Goal: Task Accomplishment & Management: Manage account settings

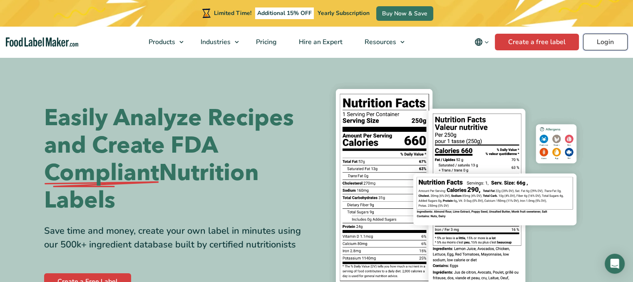
click at [608, 42] on link "Login" at bounding box center [605, 42] width 45 height 17
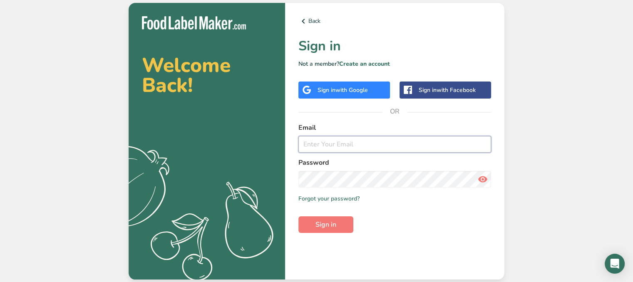
type input "6tfoodsuk@gmail.com"
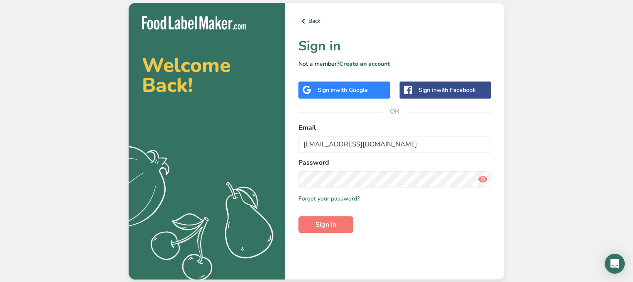
click at [483, 179] on icon at bounding box center [483, 179] width 10 height 15
click at [326, 224] on span "Sign in" at bounding box center [326, 225] width 21 height 10
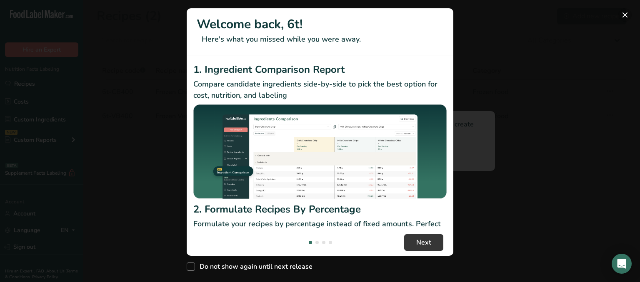
click at [627, 18] on button "New Features" at bounding box center [624, 14] width 13 height 13
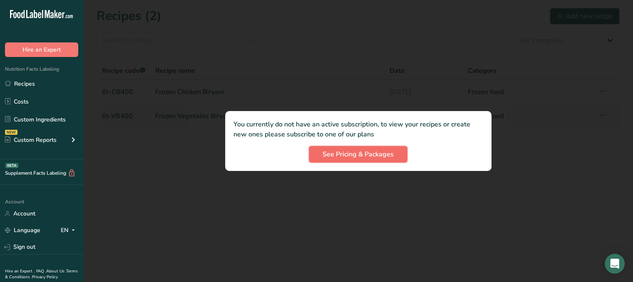
click at [352, 154] on span "See Pricing & Packages" at bounding box center [358, 155] width 71 height 10
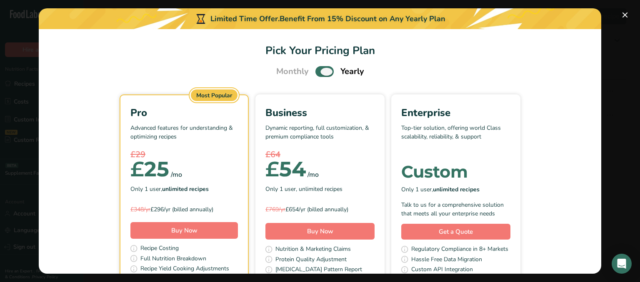
click at [315, 72] on span "Pick Your Pricing Plan Modal" at bounding box center [324, 71] width 18 height 10
click at [315, 72] on input "Pick Your Pricing Plan Modal" at bounding box center [317, 71] width 5 height 5
checkbox input "false"
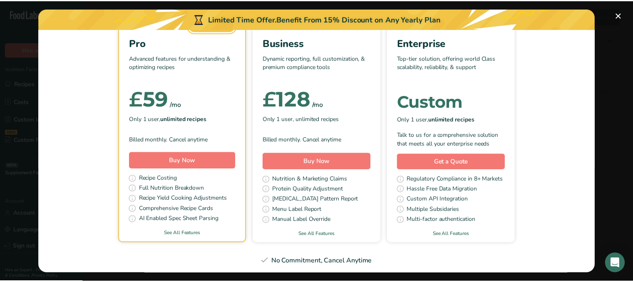
scroll to position [77, 0]
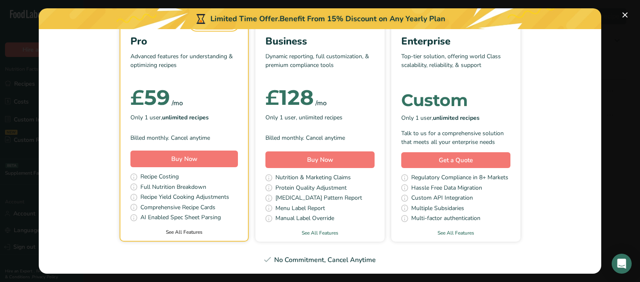
click at [182, 232] on link "See All Features" at bounding box center [183, 232] width 127 height 7
click at [172, 158] on span "Buy Now" at bounding box center [184, 159] width 26 height 8
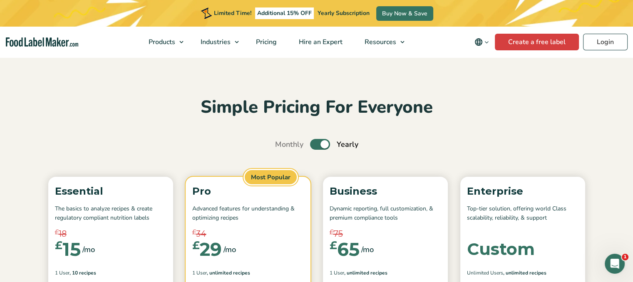
click at [315, 142] on label "Toggle" at bounding box center [320, 144] width 20 height 11
click at [282, 142] on input "Toggle" at bounding box center [279, 144] width 5 height 5
checkbox input "false"
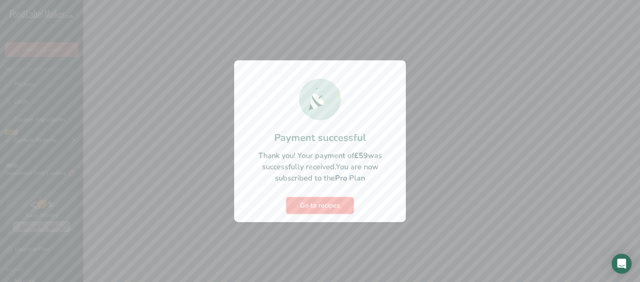
click at [319, 204] on span "Go to recipes" at bounding box center [320, 206] width 40 height 10
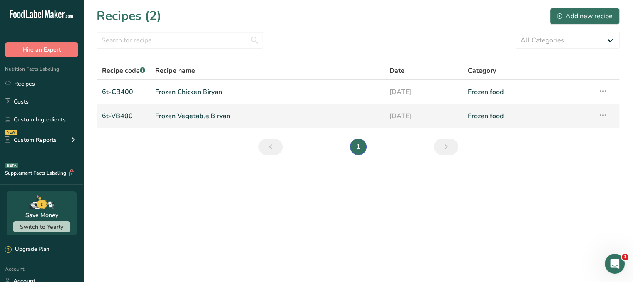
click at [239, 117] on link "Frozen Vegetable Biryani" at bounding box center [267, 115] width 224 height 17
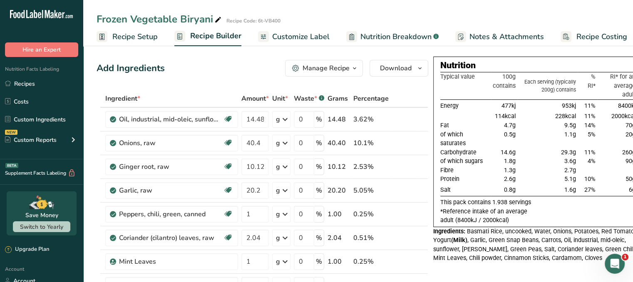
click at [478, 12] on div "Frozen Vegetable Biryani Recipe Code: 6t-VB400" at bounding box center [358, 19] width 550 height 15
click at [356, 69] on icon "button" at bounding box center [354, 68] width 7 height 10
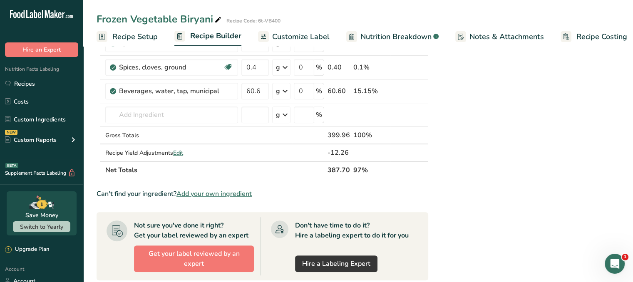
scroll to position [486, 0]
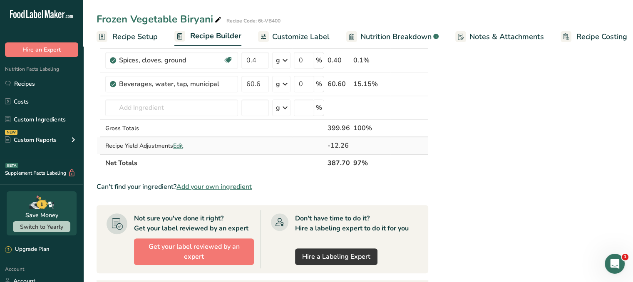
click at [179, 145] on span "Edit" at bounding box center [178, 146] width 10 height 8
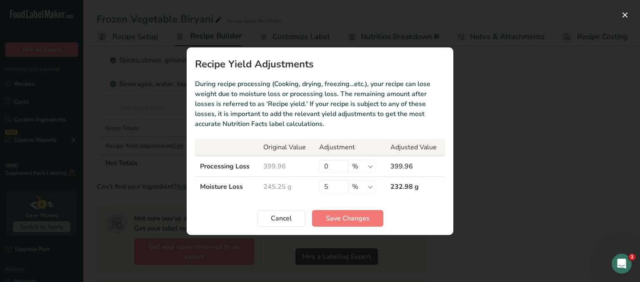
click at [575, 145] on div "Recipe yield modal" at bounding box center [320, 141] width 640 height 282
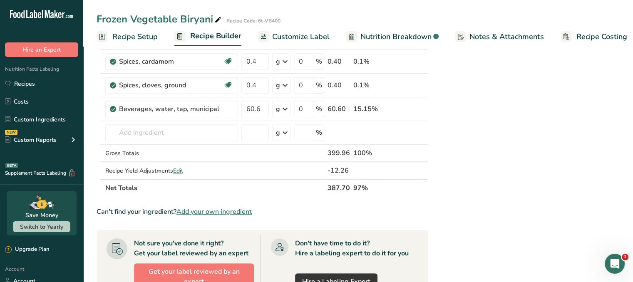
scroll to position [465, 0]
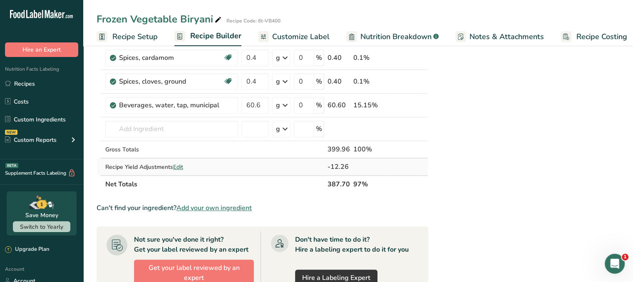
click at [181, 167] on span "Edit" at bounding box center [178, 167] width 10 height 8
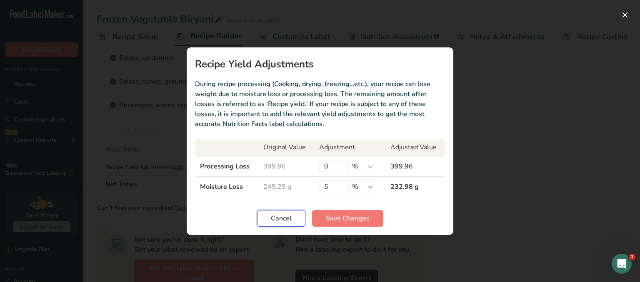
click at [280, 219] on span "Cancel" at bounding box center [281, 219] width 21 height 10
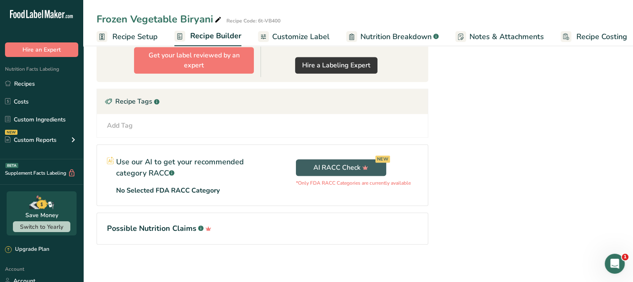
scroll to position [684, 0]
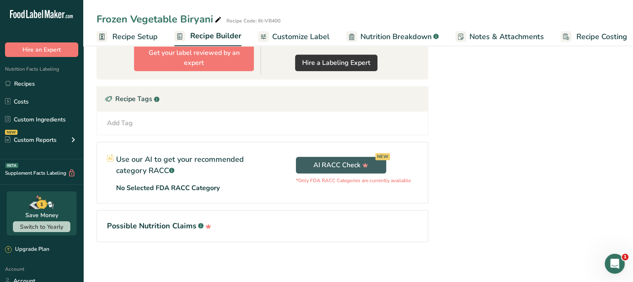
click at [307, 37] on span "Customize Label" at bounding box center [300, 36] width 57 height 11
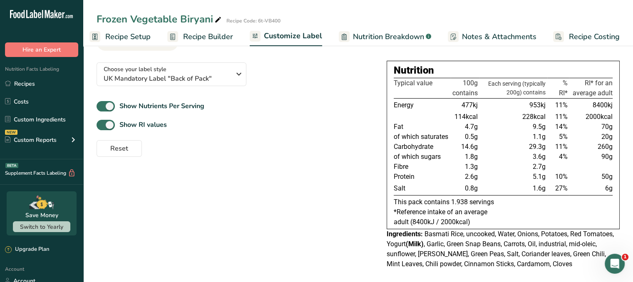
scroll to position [52, 0]
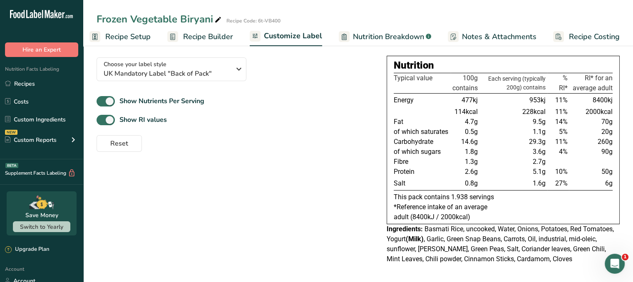
click at [205, 43] on link "Recipe Builder" at bounding box center [200, 36] width 66 height 19
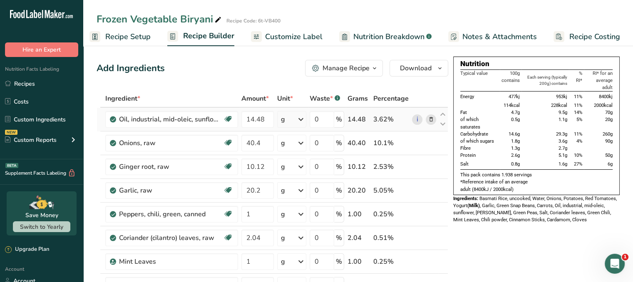
click at [306, 120] on icon at bounding box center [301, 119] width 10 height 15
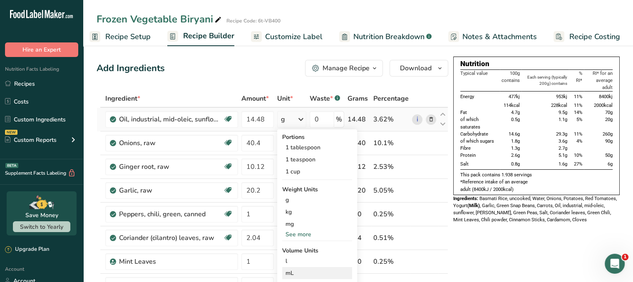
click at [305, 268] on div "mL Volume units require a density conversion. If you know your ingredient's den…" at bounding box center [317, 273] width 70 height 12
click at [305, 272] on div "mL" at bounding box center [317, 273] width 63 height 9
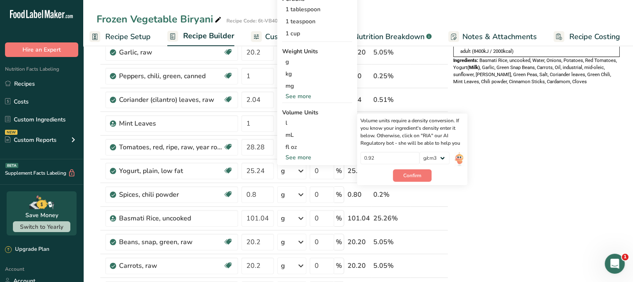
scroll to position [143, 0]
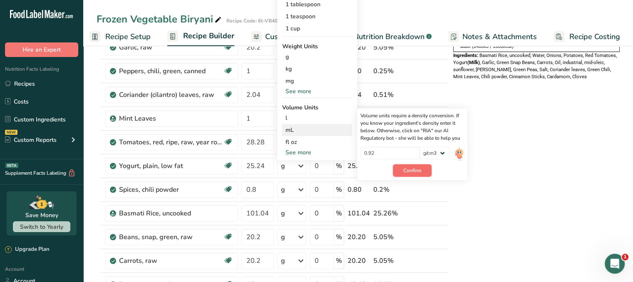
click at [406, 173] on span "Confirm" at bounding box center [413, 170] width 18 height 7
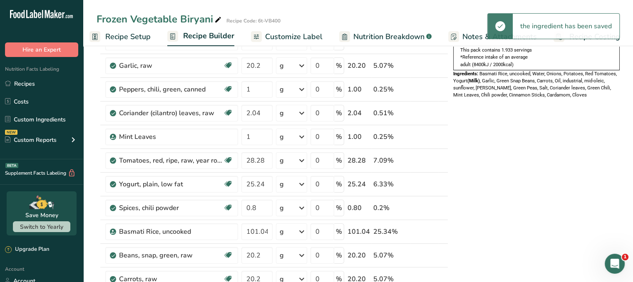
scroll to position [0, 0]
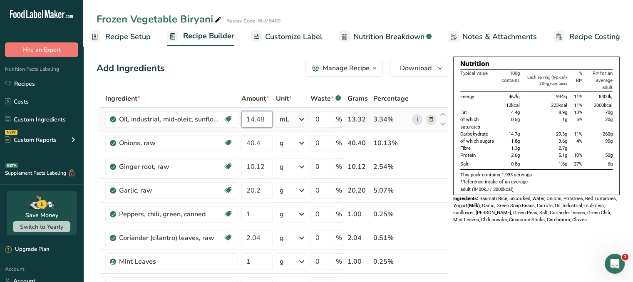
click at [266, 120] on input "14.48" at bounding box center [257, 119] width 31 height 17
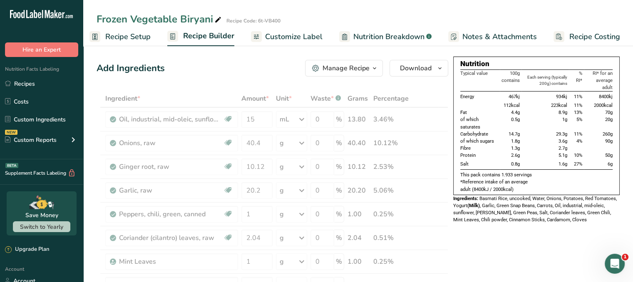
click at [287, 74] on div "Add Ingredients Manage Recipe Delete Recipe Duplicate Recipe Scale Recipe Save …" at bounding box center [273, 68] width 352 height 17
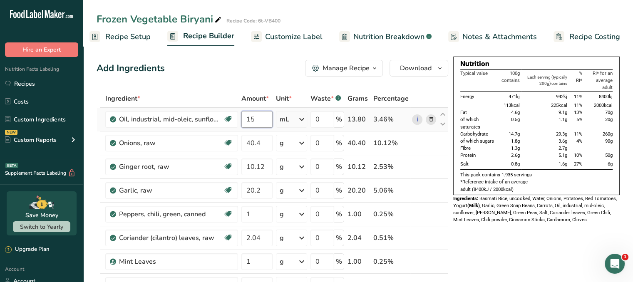
click at [260, 120] on input "15" at bounding box center [257, 119] width 31 height 17
type input "15.6"
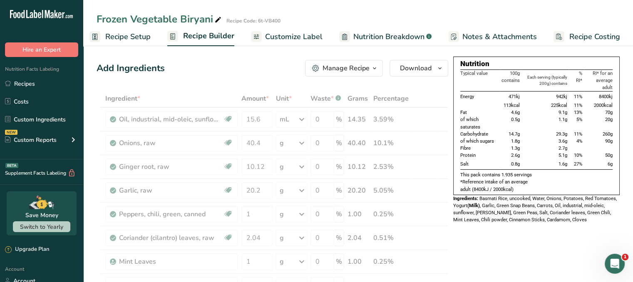
click at [275, 75] on div "Add Ingredients Manage Recipe Delete Recipe Duplicate Recipe Scale Recipe Save …" at bounding box center [273, 68] width 352 height 17
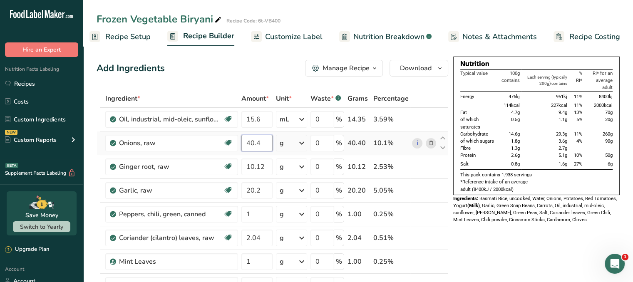
click at [264, 142] on input "40.4" at bounding box center [257, 143] width 31 height 17
type input "40"
click at [272, 74] on div "Add Ingredients Manage Recipe Delete Recipe Duplicate Recipe Scale Recipe Save …" at bounding box center [273, 68] width 352 height 17
click at [267, 164] on input "10.12" at bounding box center [257, 167] width 31 height 17
type input "10"
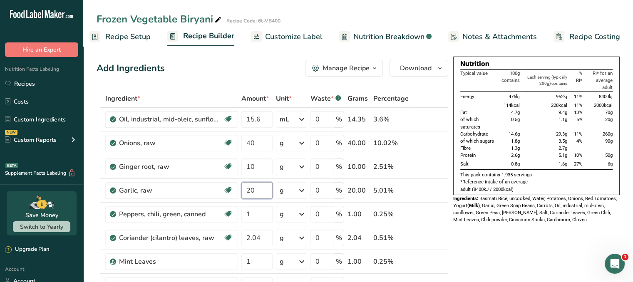
type input "20"
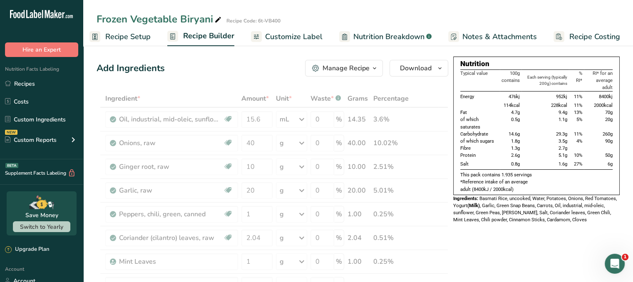
click at [263, 61] on div "Add Ingredients Manage Recipe Delete Recipe Duplicate Recipe Scale Recipe Save …" at bounding box center [273, 68] width 352 height 17
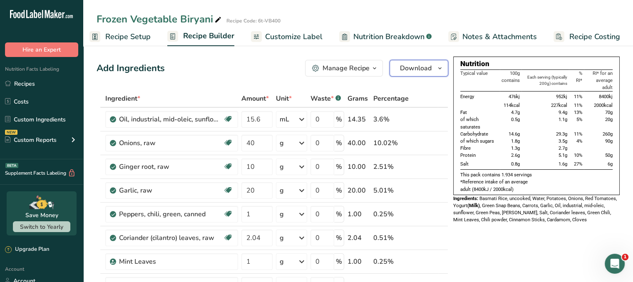
click at [442, 69] on icon "button" at bounding box center [440, 68] width 7 height 10
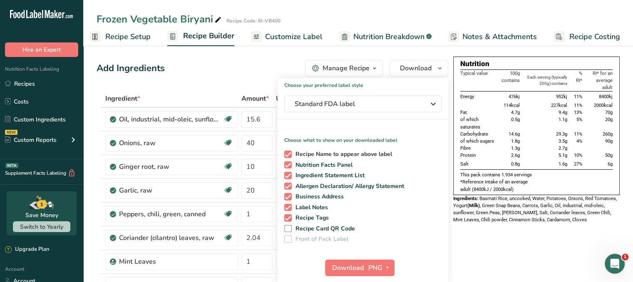
click at [287, 155] on span at bounding box center [287, 154] width 7 height 7
click at [287, 155] on input "Recipe Name to appear above label" at bounding box center [286, 154] width 5 height 5
checkbox input "false"
click at [287, 175] on span at bounding box center [287, 175] width 7 height 7
click at [287, 175] on input "Ingredient Statement List" at bounding box center [286, 175] width 5 height 5
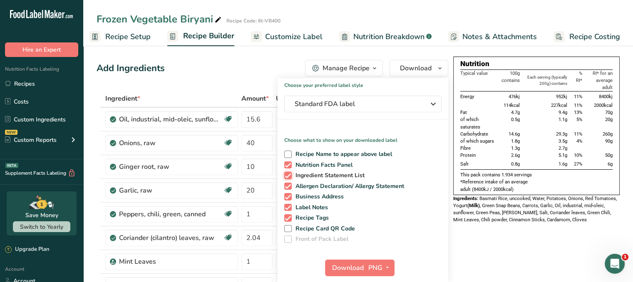
checkbox input "false"
click at [288, 184] on span at bounding box center [287, 186] width 7 height 7
click at [288, 184] on input "Allergen Declaration/ Allergy Statement" at bounding box center [286, 186] width 5 height 5
checkbox input "false"
click at [290, 198] on span at bounding box center [287, 196] width 7 height 7
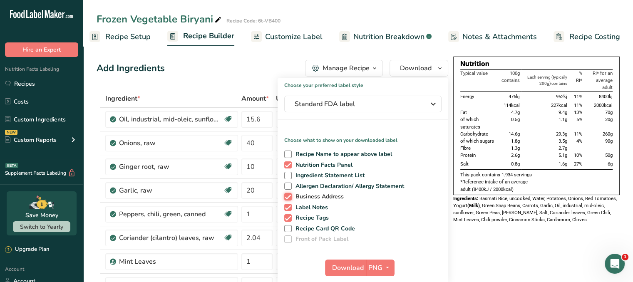
click at [290, 198] on input "Business Address" at bounding box center [286, 196] width 5 height 5
checkbox input "false"
click at [288, 207] on span at bounding box center [287, 207] width 7 height 7
click at [288, 207] on input "Label Notes" at bounding box center [286, 207] width 5 height 5
checkbox input "false"
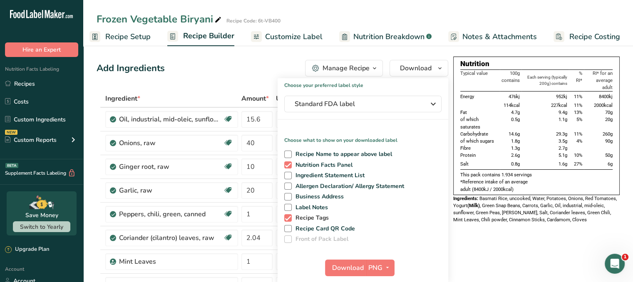
click at [287, 217] on span at bounding box center [287, 217] width 7 height 7
click at [287, 217] on input "Recipe Tags" at bounding box center [286, 217] width 5 height 5
checkbox input "false"
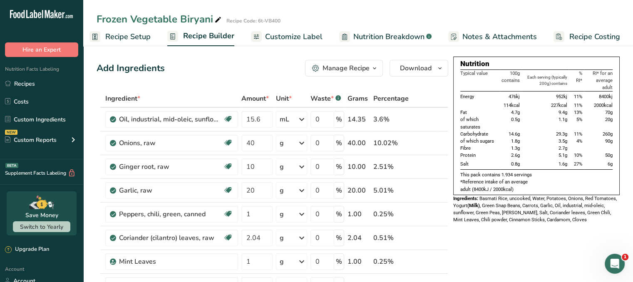
click at [297, 39] on span "Customize Label" at bounding box center [293, 36] width 57 height 11
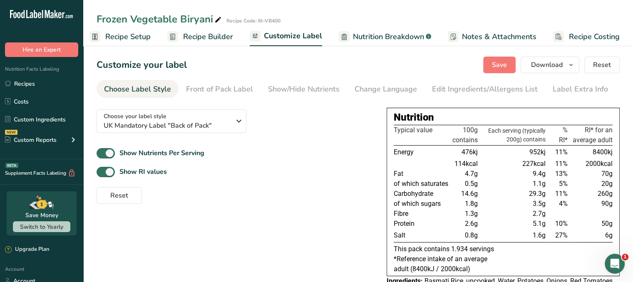
click at [370, 39] on span "Nutrition Breakdown" at bounding box center [388, 36] width 71 height 11
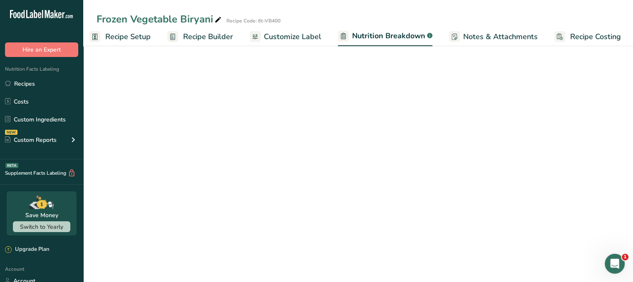
scroll to position [0, 8]
select select "Calories"
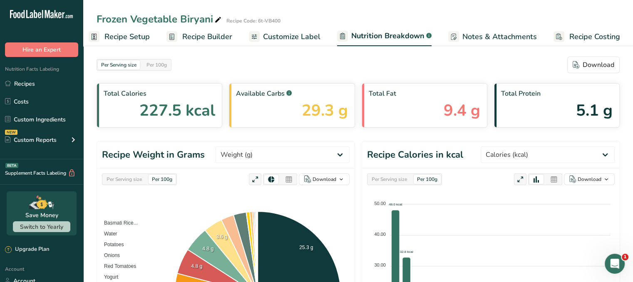
click at [299, 41] on span "Customize Label" at bounding box center [291, 36] width 57 height 11
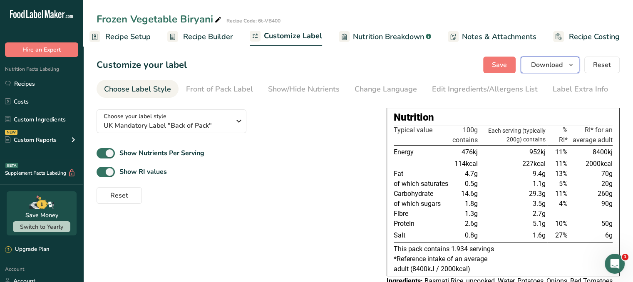
click at [569, 66] on icon "button" at bounding box center [571, 65] width 7 height 10
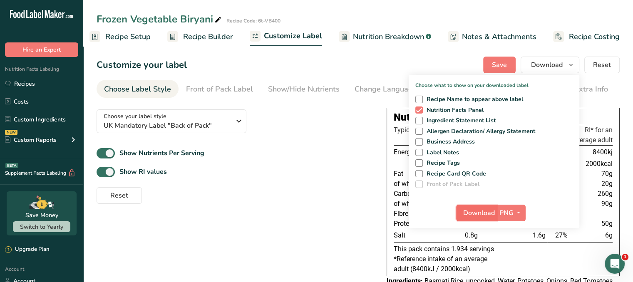
click at [485, 216] on span "Download" at bounding box center [480, 213] width 32 height 10
click at [343, 205] on div "Choose your label style UK Mandatory Label "Back of Pack" USA (FDA) Standard FD…" at bounding box center [358, 212] width 523 height 219
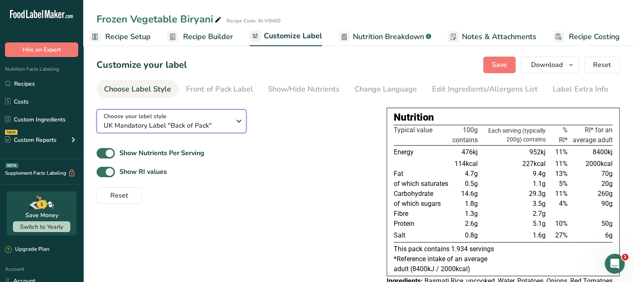
click at [217, 121] on span "UK Mandatory Label "Back of Pack"" at bounding box center [167, 126] width 127 height 10
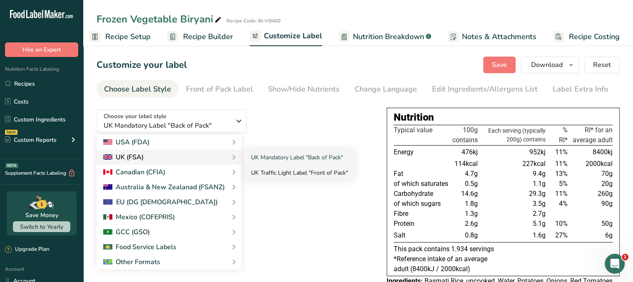
click at [273, 172] on link "UK Traffic Light Label "Front of Pack"" at bounding box center [299, 172] width 110 height 15
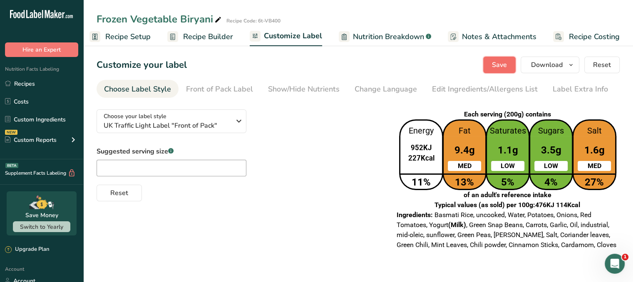
click at [503, 65] on span "Save" at bounding box center [499, 65] width 15 height 10
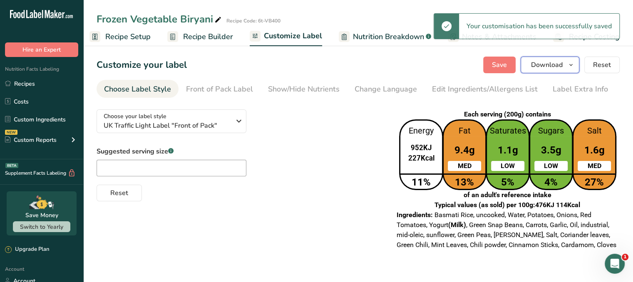
click at [571, 70] on button "Download" at bounding box center [550, 65] width 59 height 17
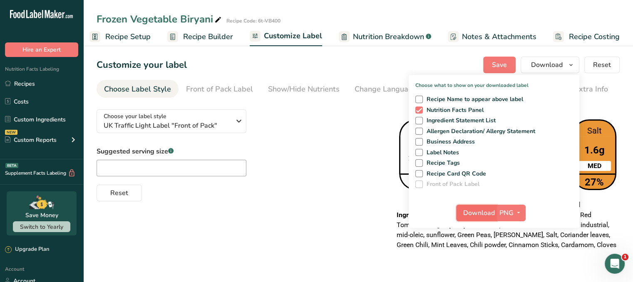
click at [470, 211] on span "Download" at bounding box center [480, 213] width 32 height 10
click at [470, 60] on div "Customize your label Save Download Choose what to show on your downloaded label…" at bounding box center [358, 65] width 523 height 17
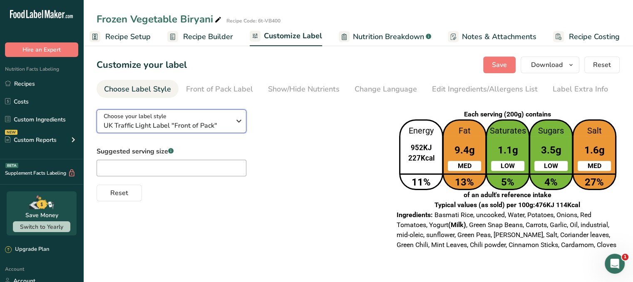
click at [245, 125] on button "Choose your label style UK Traffic Light Label "Front of Pack"" at bounding box center [172, 122] width 150 height 24
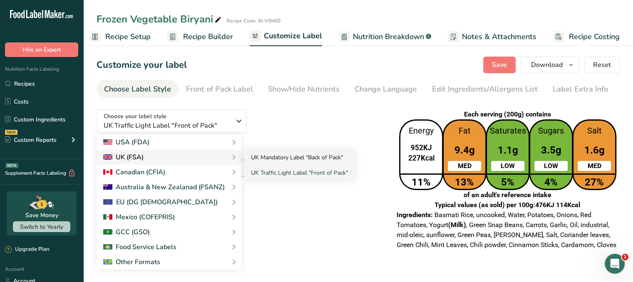
click at [267, 152] on link "UK Mandatory Label "Back of Pack"" at bounding box center [299, 157] width 110 height 15
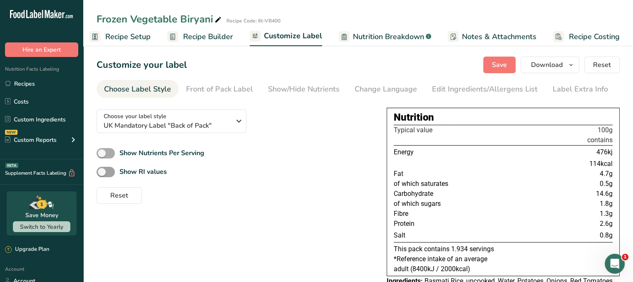
click at [111, 154] on span at bounding box center [106, 153] width 18 height 10
click at [102, 154] on input "Show Nutrients Per Serving" at bounding box center [99, 153] width 5 height 5
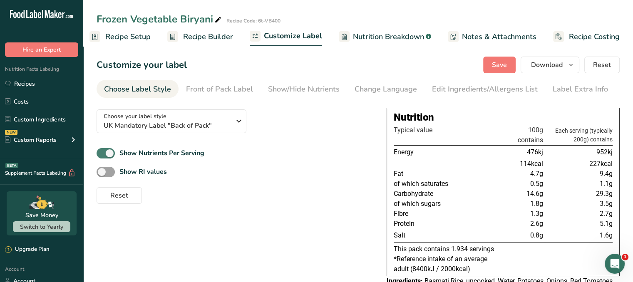
click at [111, 154] on span at bounding box center [106, 153] width 18 height 10
click at [102, 154] on input "Show Nutrients Per Serving" at bounding box center [99, 153] width 5 height 5
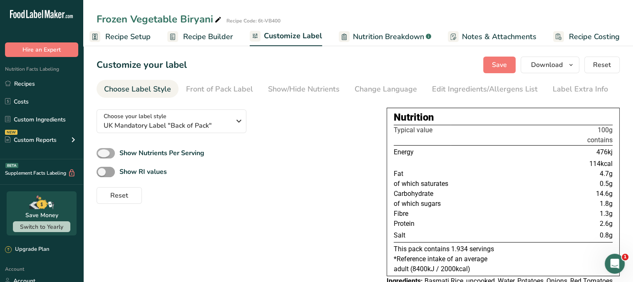
click at [111, 154] on span at bounding box center [106, 153] width 18 height 10
click at [102, 154] on input "Show Nutrients Per Serving" at bounding box center [99, 153] width 5 height 5
checkbox input "true"
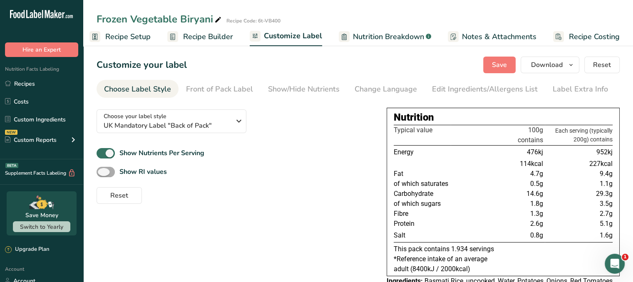
click at [109, 174] on span at bounding box center [106, 172] width 18 height 10
click at [102, 174] on input "Show RI values" at bounding box center [99, 171] width 5 height 5
checkbox input "true"
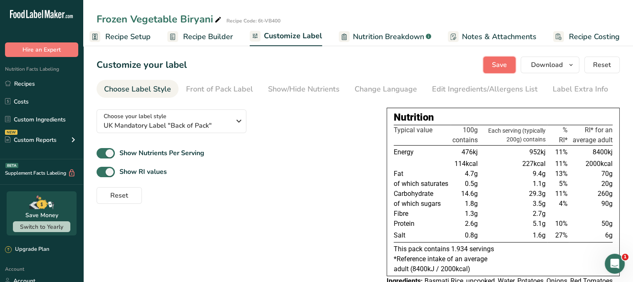
click at [493, 63] on button "Save" at bounding box center [500, 65] width 32 height 17
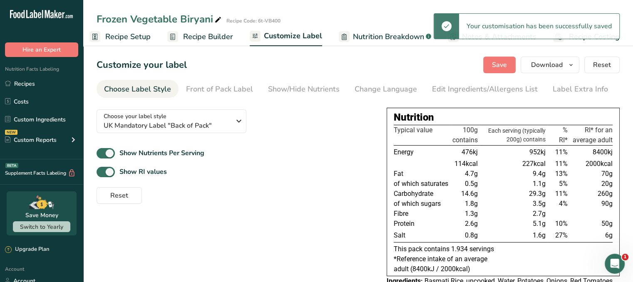
click at [515, 39] on span "Notes & Attachments" at bounding box center [499, 36] width 75 height 11
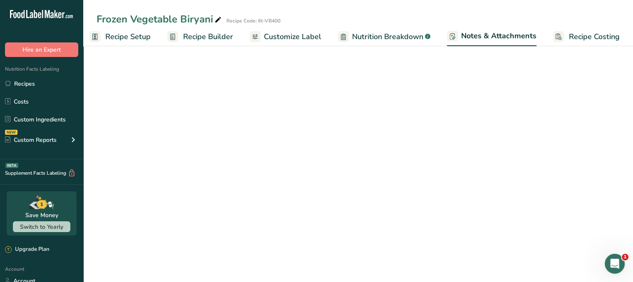
scroll to position [0, 7]
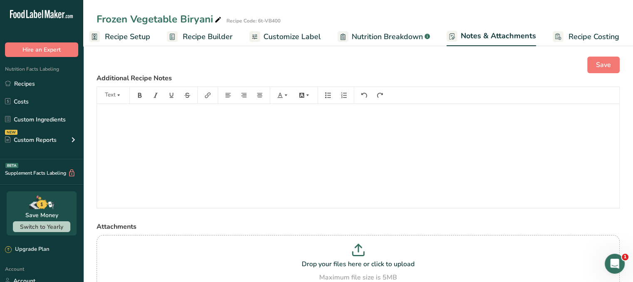
click at [569, 31] on span "Recipe Costing" at bounding box center [594, 36] width 51 height 11
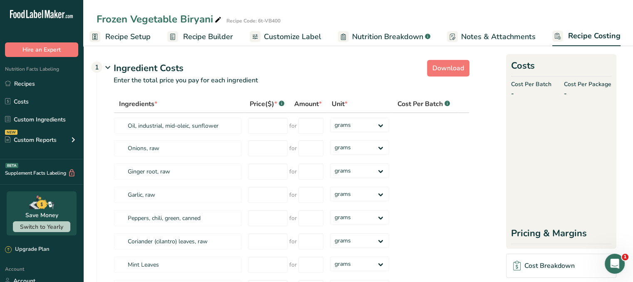
click at [97, 36] on rect at bounding box center [95, 36] width 11 height 11
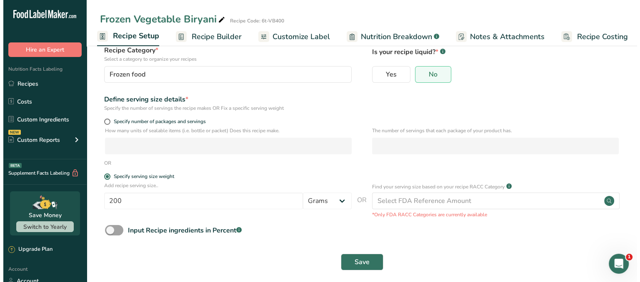
scroll to position [63, 0]
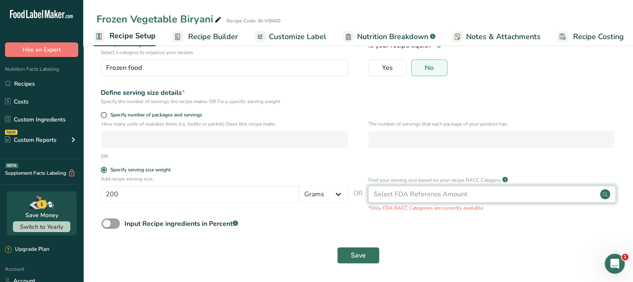
click at [416, 192] on div "Select FDA Reference Amount" at bounding box center [421, 194] width 94 height 10
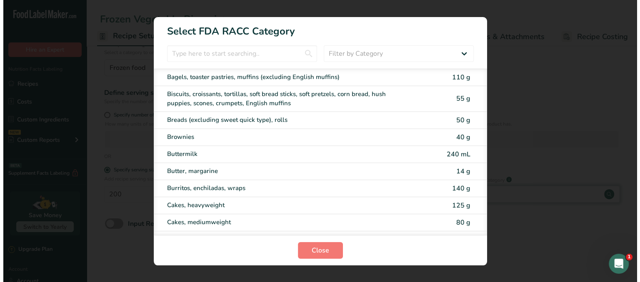
scroll to position [0, 0]
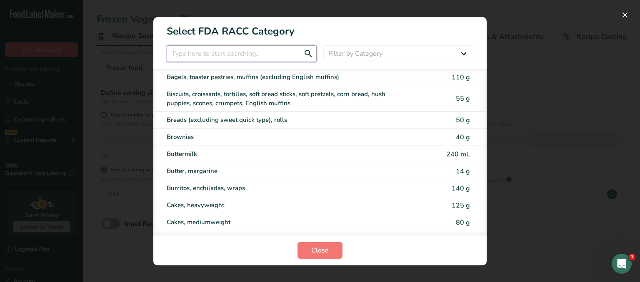
click at [279, 52] on input "RACC Category Selection Modal" at bounding box center [242, 53] width 150 height 17
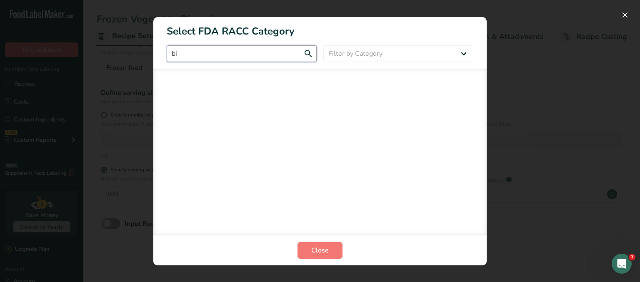
type input "b"
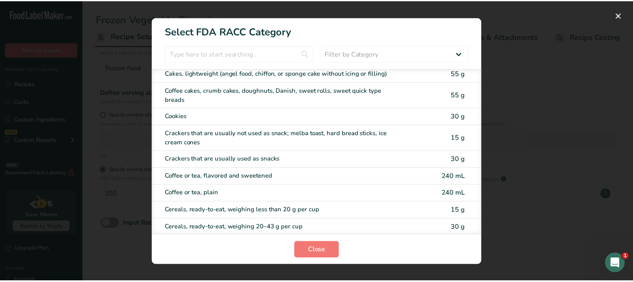
scroll to position [0, 0]
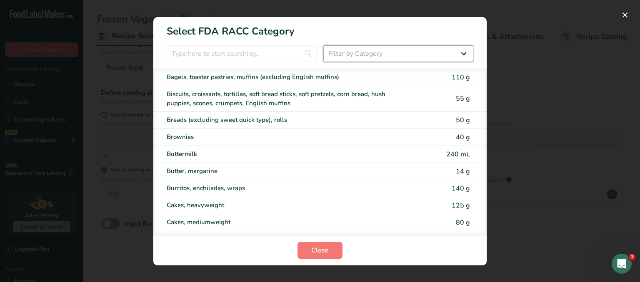
click at [460, 53] on select "Filter by Category All Bakery products Beverages Cereals and other grain produc…" at bounding box center [398, 53] width 150 height 17
select select "16"
click at [323, 45] on select "Filter by Category All Bakery products Beverages Cereals and other grain produc…" at bounding box center [398, 53] width 150 height 17
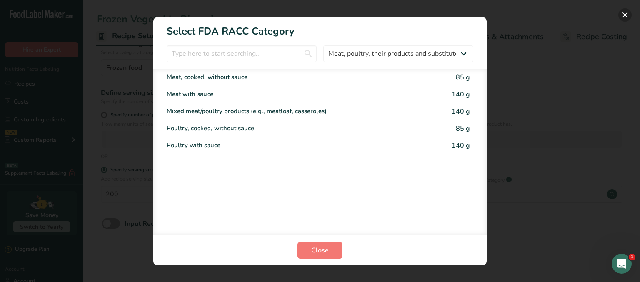
click at [623, 15] on button "RACC Category Selection Modal" at bounding box center [624, 14] width 13 height 13
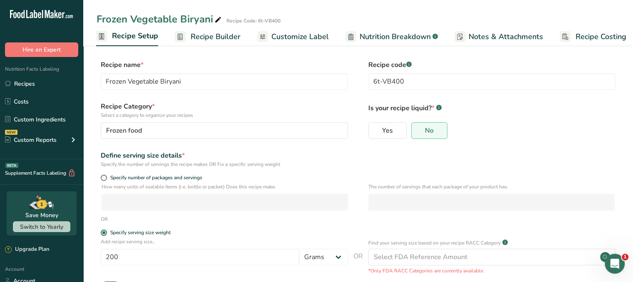
click at [311, 40] on span "Customize Label" at bounding box center [300, 36] width 57 height 11
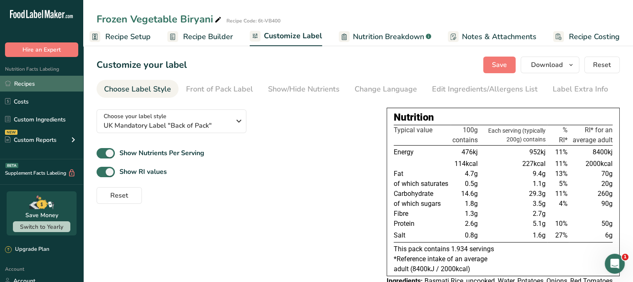
click at [33, 82] on link "Recipes" at bounding box center [41, 84] width 83 height 16
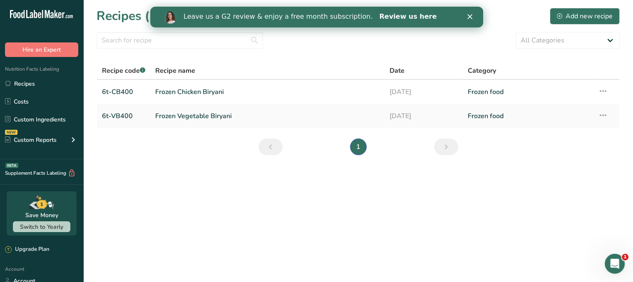
click at [391, 17] on link "Review us here" at bounding box center [407, 16] width 57 height 9
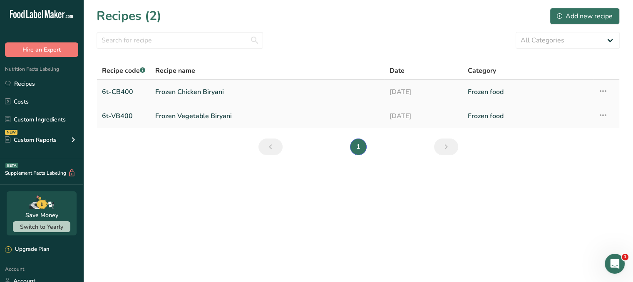
click at [493, 96] on link "Frozen food" at bounding box center [528, 91] width 120 height 17
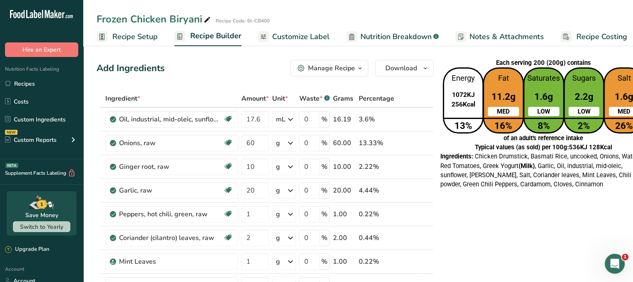
click at [139, 34] on span "Recipe Setup" at bounding box center [134, 36] width 45 height 11
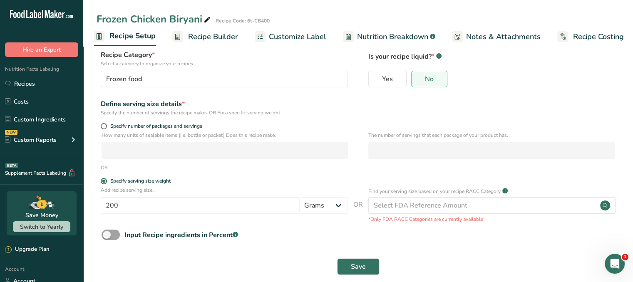
scroll to position [63, 0]
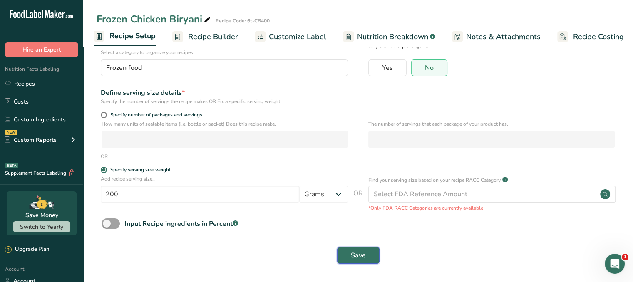
click at [356, 259] on span "Save" at bounding box center [358, 256] width 15 height 10
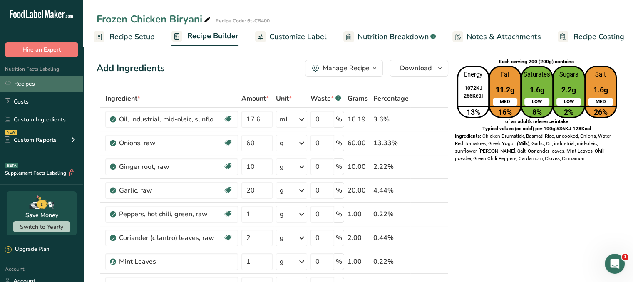
click at [21, 80] on link "Recipes" at bounding box center [41, 84] width 83 height 16
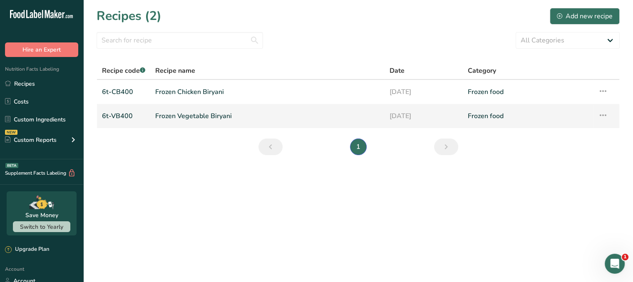
click at [261, 115] on link "Frozen Vegetable Biryani" at bounding box center [267, 115] width 224 height 17
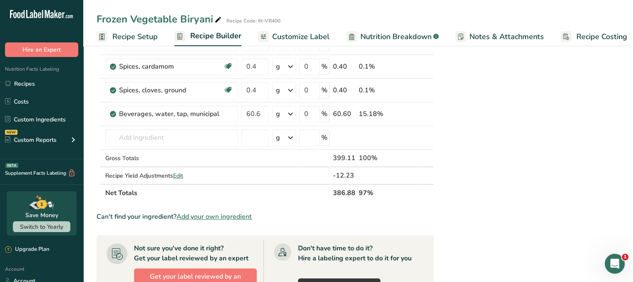
scroll to position [453, 0]
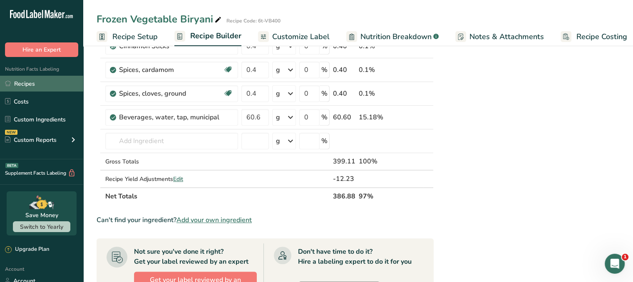
click at [19, 87] on link "Recipes" at bounding box center [41, 84] width 83 height 16
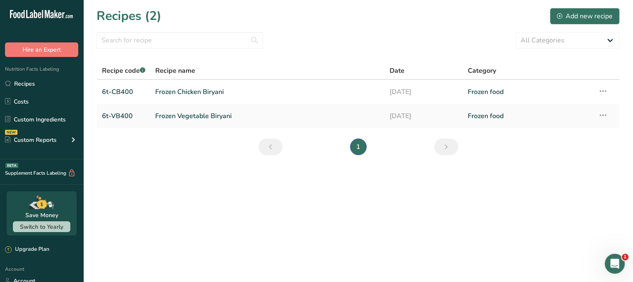
click at [393, 29] on section "Recipes (2) Add new recipe All Categories Baked Goods Beverages Confectionery C…" at bounding box center [358, 84] width 550 height 169
click at [220, 88] on link "Frozen Chicken Biryani" at bounding box center [267, 91] width 224 height 17
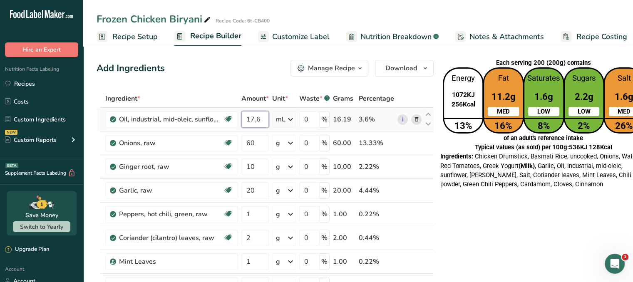
click at [263, 118] on input "17.6" at bounding box center [255, 119] width 27 height 17
type input "1"
type input "15.6"
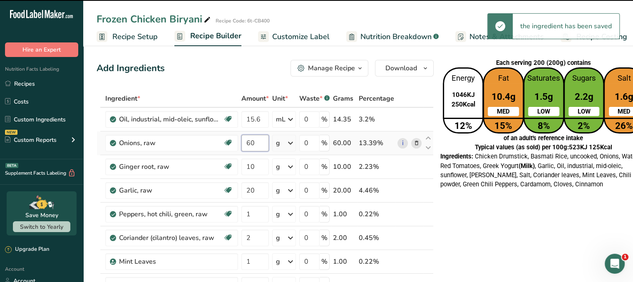
type input "6"
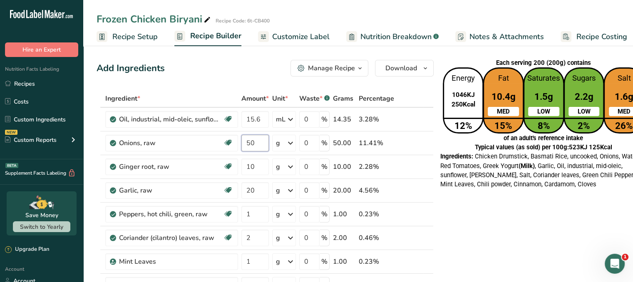
type input "50"
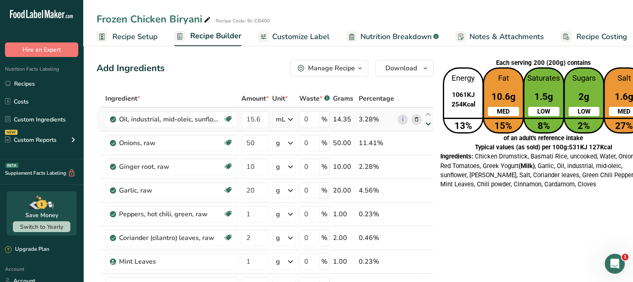
click at [426, 127] on icon at bounding box center [429, 124] width 10 height 6
type input "50"
type input "15.6"
click at [425, 112] on icon at bounding box center [429, 115] width 10 height 6
click at [428, 113] on icon at bounding box center [429, 115] width 10 height 6
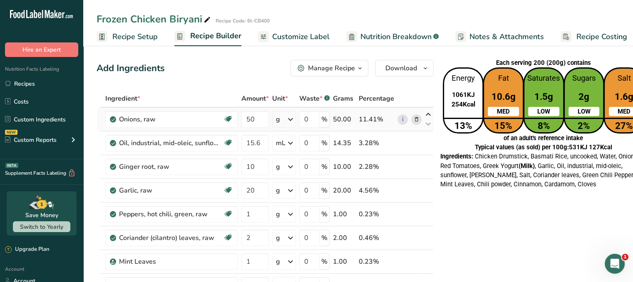
click at [425, 116] on icon at bounding box center [429, 115] width 10 height 6
click at [426, 122] on icon at bounding box center [429, 124] width 10 height 6
type input "15.6"
type input "50"
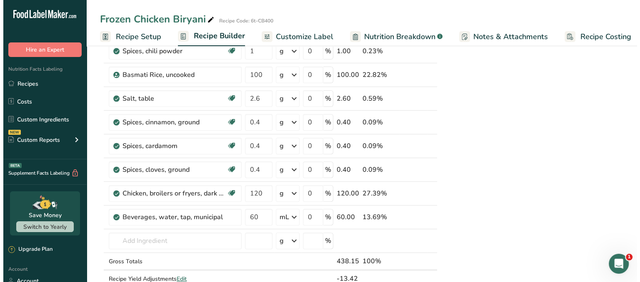
scroll to position [308, 0]
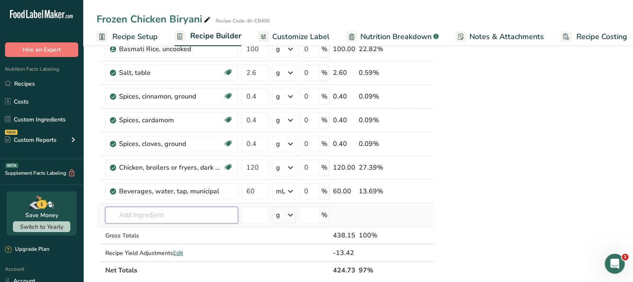
click at [202, 213] on input "text" at bounding box center [171, 215] width 133 height 17
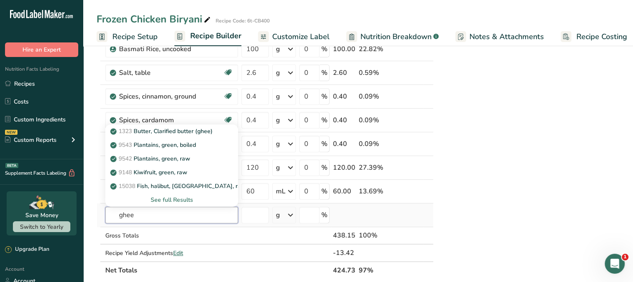
type input "ghee"
click at [180, 198] on div "See full Results" at bounding box center [172, 200] width 120 height 9
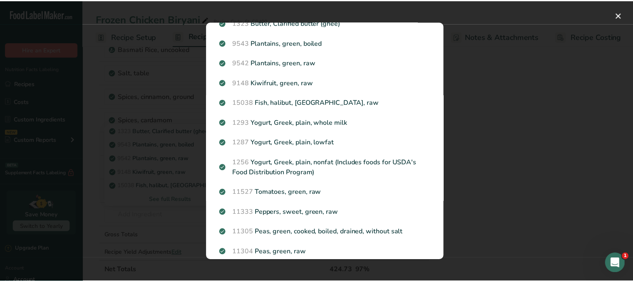
scroll to position [0, 0]
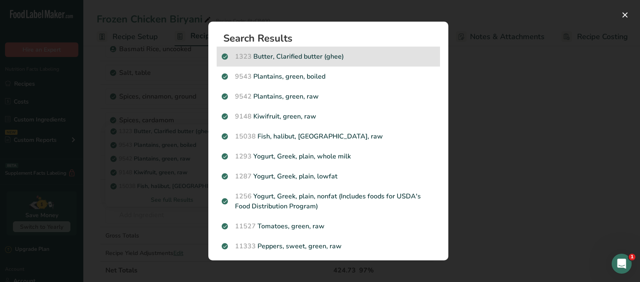
click at [368, 52] on p "1323 Butter, Clarified butter (ghee)" at bounding box center [328, 57] width 213 height 10
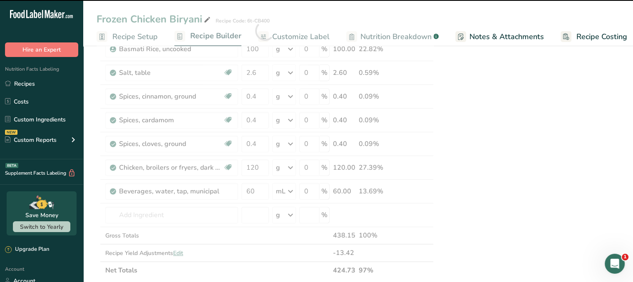
type input "0"
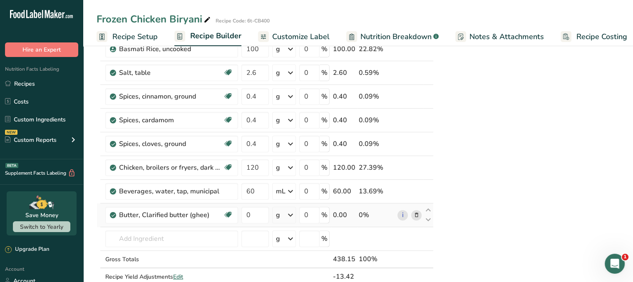
click at [294, 214] on icon at bounding box center [291, 215] width 10 height 15
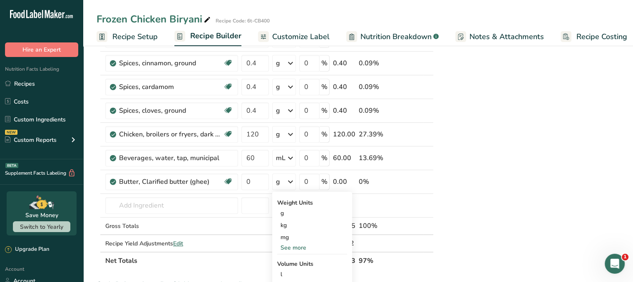
scroll to position [358, 0]
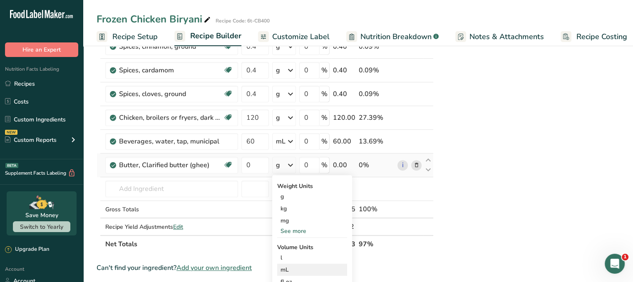
click at [287, 270] on div "mL" at bounding box center [312, 270] width 63 height 9
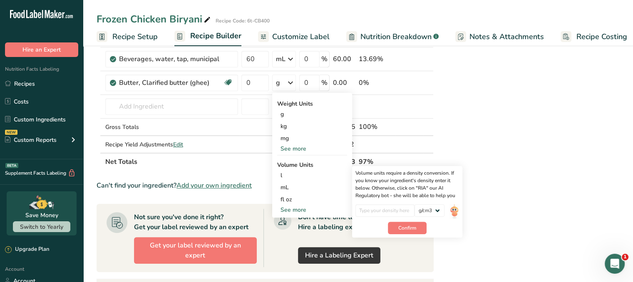
scroll to position [441, 0]
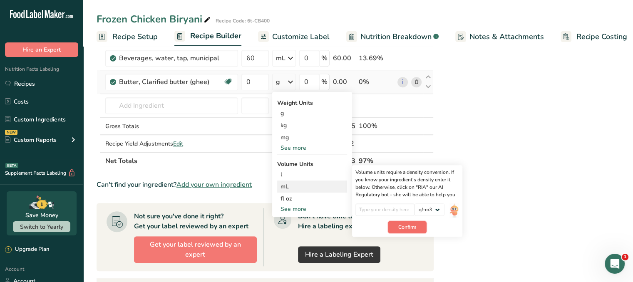
click at [411, 229] on button "Confirm" at bounding box center [407, 227] width 39 height 12
click at [396, 205] on input "number" at bounding box center [386, 210] width 60 height 12
click at [439, 206] on select "lb/ft3 g/cm3" at bounding box center [430, 210] width 30 height 12
click at [415, 204] on select "lb/ft3 g/cm3" at bounding box center [430, 210] width 30 height 12
click at [319, 186] on div "mL" at bounding box center [312, 186] width 63 height 9
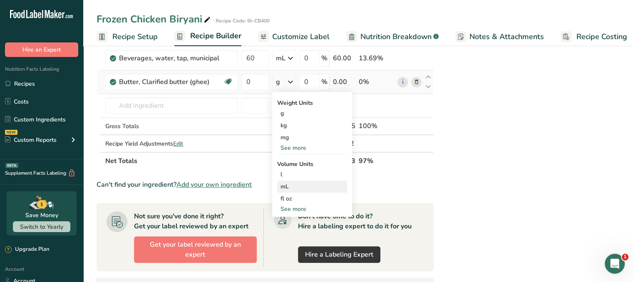
click at [317, 185] on div "mL" at bounding box center [312, 186] width 63 height 9
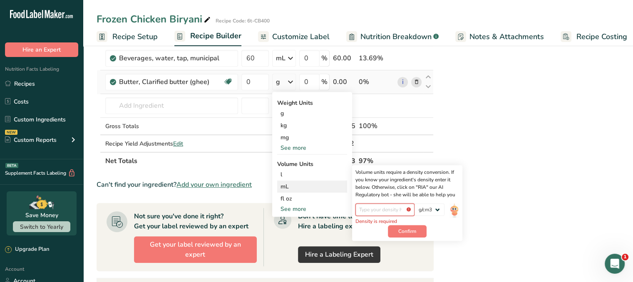
click at [373, 204] on input "number" at bounding box center [386, 210] width 60 height 12
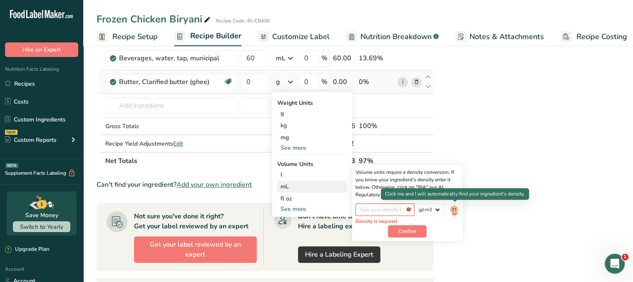
click at [455, 209] on img at bounding box center [454, 211] width 9 height 15
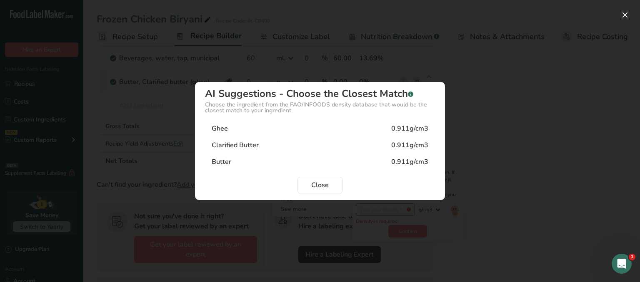
click at [390, 126] on div "Ghee 0.911g/cm3" at bounding box center [320, 128] width 230 height 17
type input "0.911"
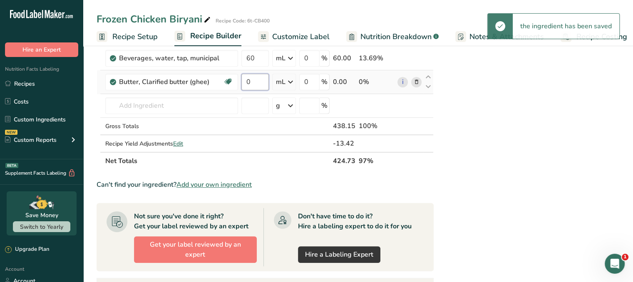
click at [255, 81] on input "0" at bounding box center [255, 82] width 27 height 17
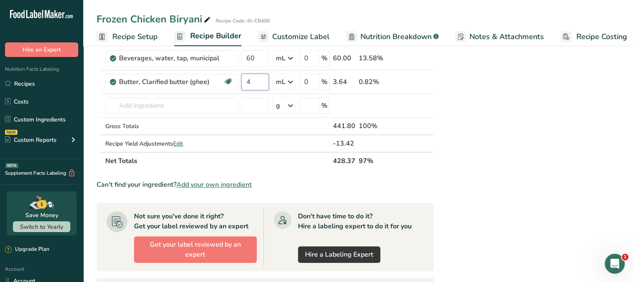
type input "4"
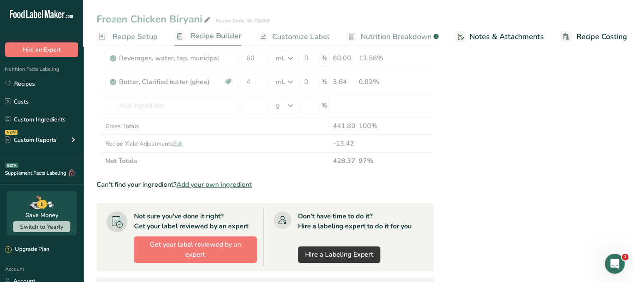
click at [484, 128] on div "Each serving 200 (200g) contains Energy 1061KJ 254Kcal 13% Fat 10.6g MED 15% Sa…" at bounding box center [543, 38] width 209 height 845
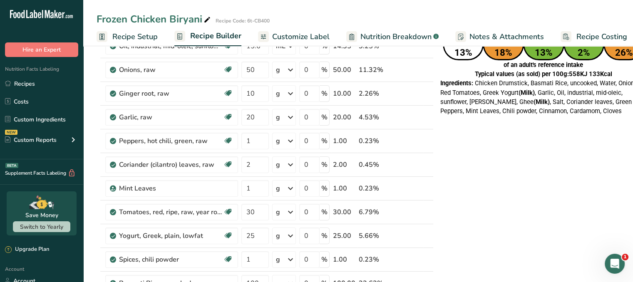
scroll to position [52, 0]
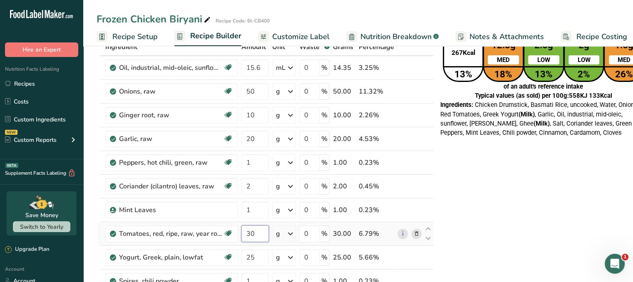
click at [263, 233] on input "30" at bounding box center [255, 234] width 27 height 17
type input "3"
type input "28"
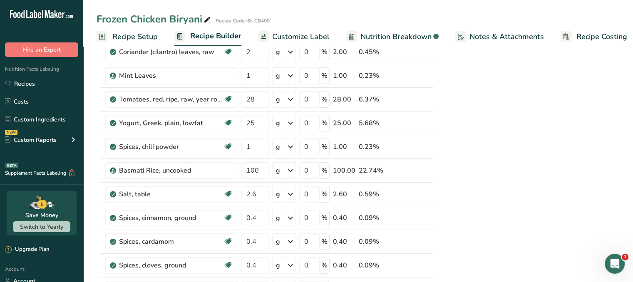
scroll to position [202, 0]
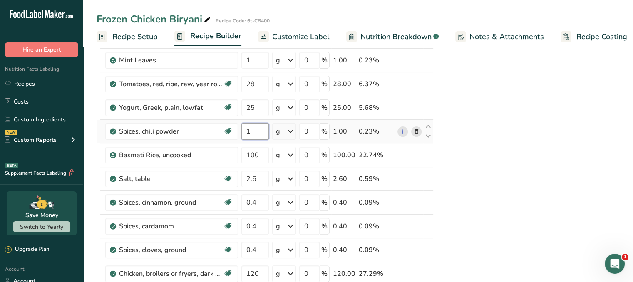
click at [259, 130] on input "1" at bounding box center [255, 131] width 27 height 17
type input "0.5"
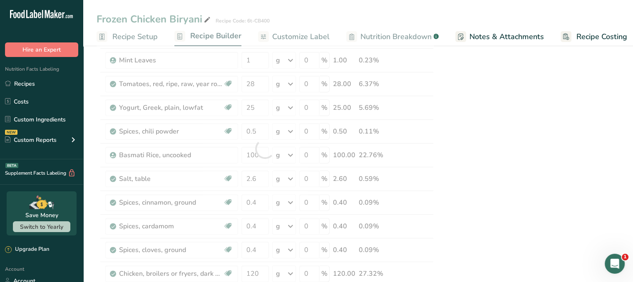
click at [455, 106] on div "Each serving 200 (200g) contains Energy 1121KJ 268Kcal 13% Fat 12.3g MED 18% Sa…" at bounding box center [543, 277] width 209 height 845
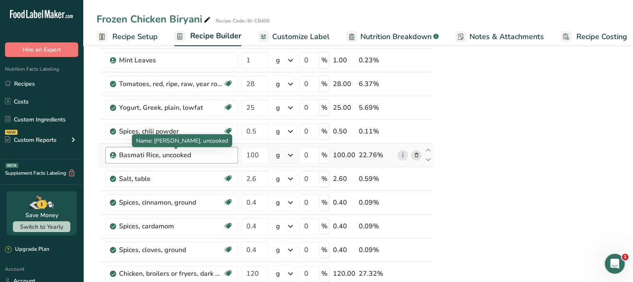
click at [208, 155] on div "Basmati Rice, uncooked" at bounding box center [171, 155] width 104 height 10
click at [414, 152] on icon at bounding box center [417, 155] width 6 height 9
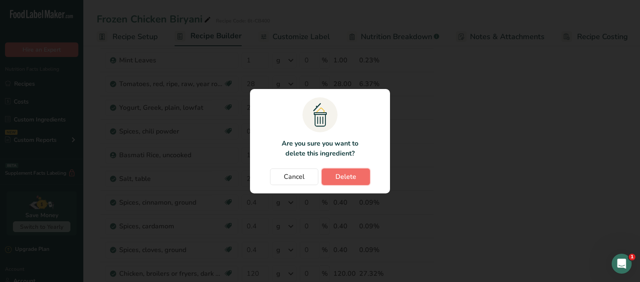
click at [338, 180] on span "Delete" at bounding box center [345, 177] width 21 height 10
type input "2.6"
type input "0.4"
type input "120"
type input "60"
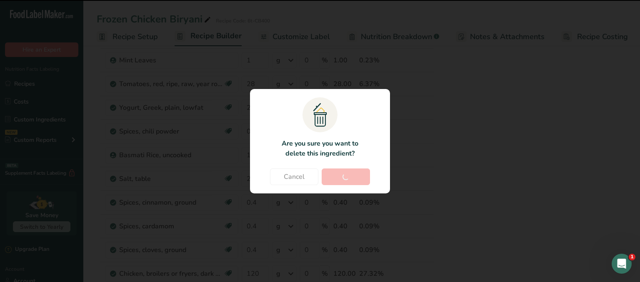
type input "4"
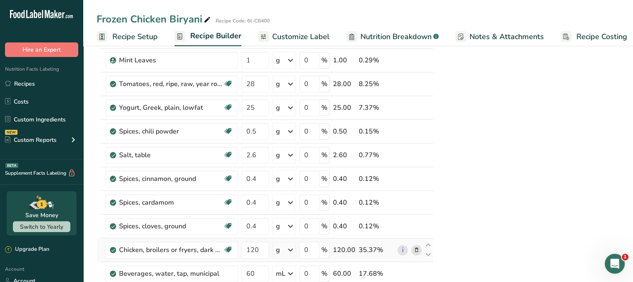
click at [415, 248] on icon at bounding box center [417, 250] width 6 height 9
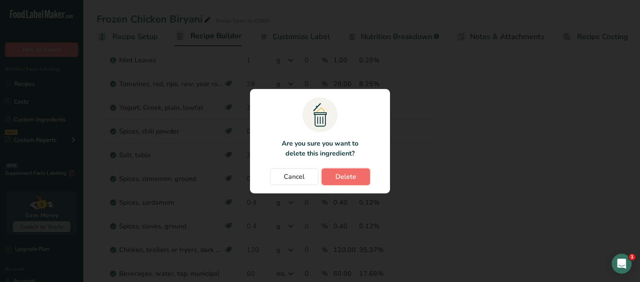
click at [360, 177] on button "Delete" at bounding box center [346, 177] width 48 height 17
type input "60"
type input "4"
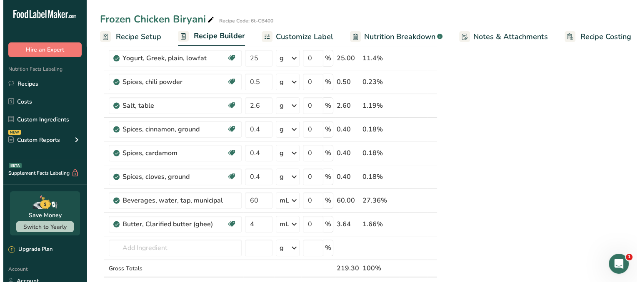
scroll to position [252, 0]
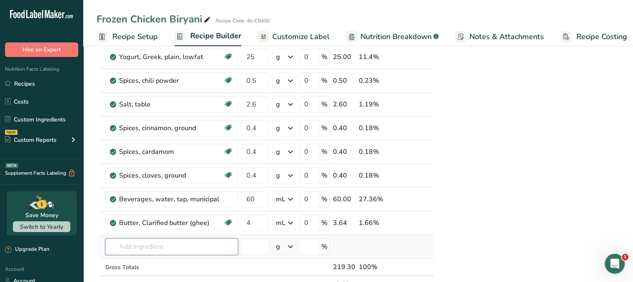
click at [216, 246] on input "text" at bounding box center [171, 247] width 133 height 17
type input "j"
type input "S"
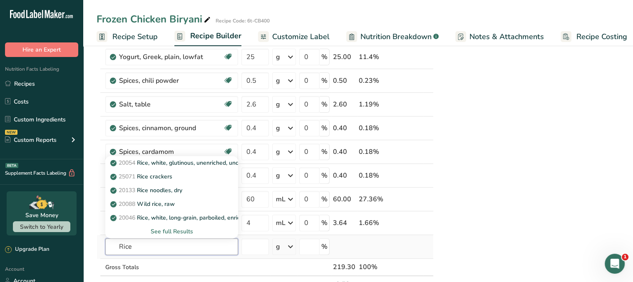
type input "Rice"
click at [182, 232] on div "See full Results" at bounding box center [172, 231] width 120 height 9
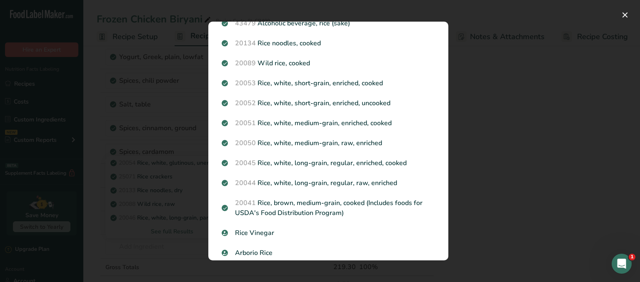
scroll to position [214, 0]
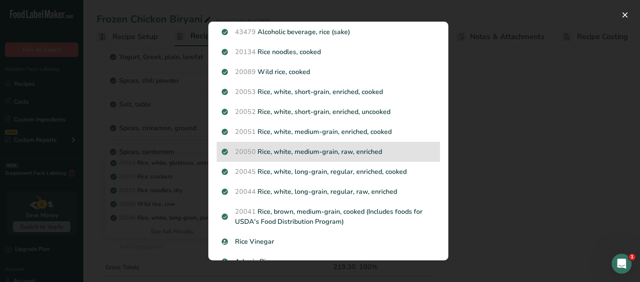
click at [343, 151] on p "20050 Rice, white, medium-grain, raw, enriched" at bounding box center [328, 152] width 213 height 10
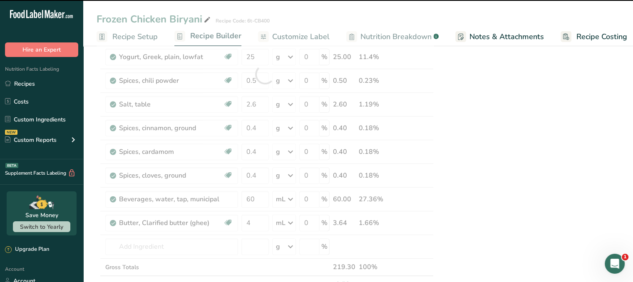
type input "0"
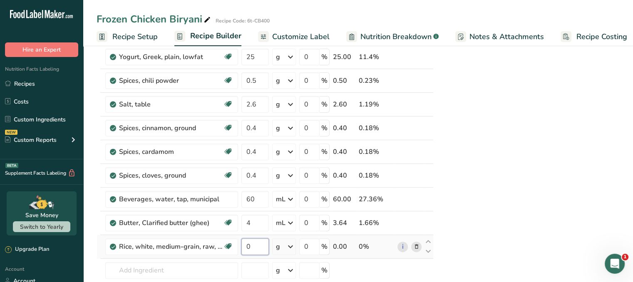
click at [261, 244] on input "0" at bounding box center [255, 247] width 27 height 17
type input "100"
click at [210, 267] on div "Ingredient * Amount * Unit * Waste * .a-a{fill:#347362;}.b-a{fill:#fff;} Grams …" at bounding box center [265, 86] width 337 height 497
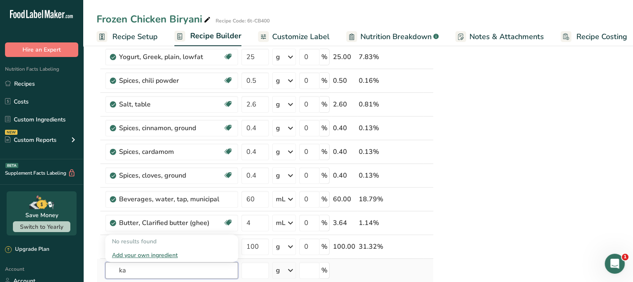
type input "k"
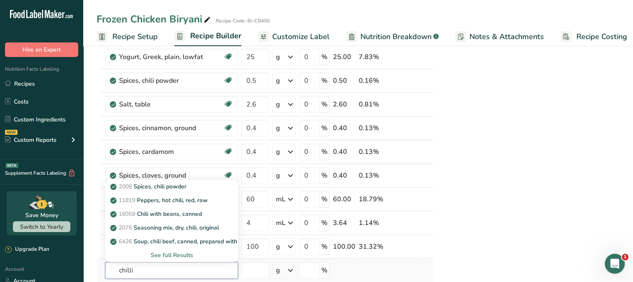
type input "chilli"
click at [177, 256] on div "See full Results" at bounding box center [172, 255] width 120 height 9
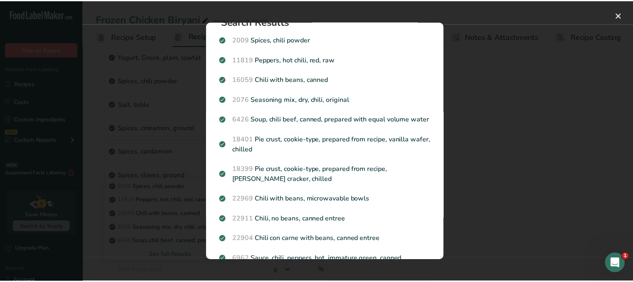
scroll to position [0, 0]
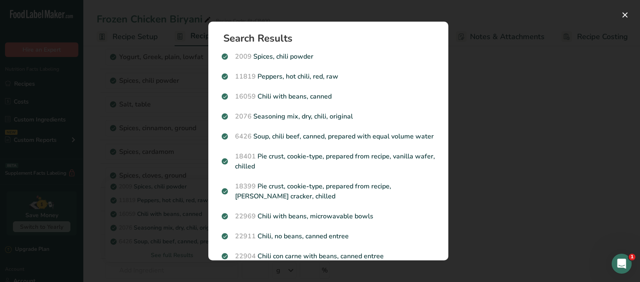
click at [555, 113] on div "Search results modal" at bounding box center [320, 141] width 640 height 282
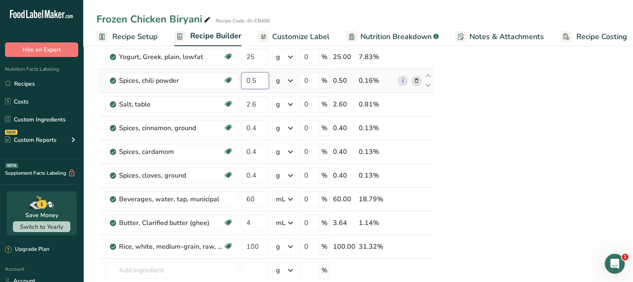
click at [255, 77] on input "0.5" at bounding box center [255, 80] width 27 height 17
type input "0"
type input "1"
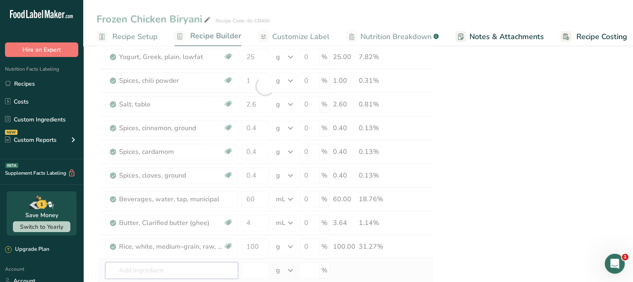
click at [202, 275] on div "Ingredient * Amount * Unit * Waste * .a-a{fill:#347362;}.b-a{fill:#fff;} Grams …" at bounding box center [265, 86] width 337 height 497
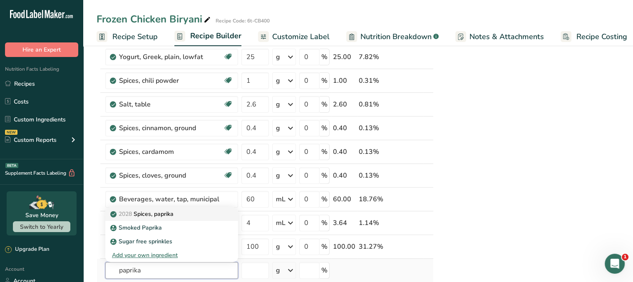
type input "paprika"
click at [181, 213] on div "2028 Spices, paprika" at bounding box center [165, 214] width 106 height 9
type input "Spices, paprika"
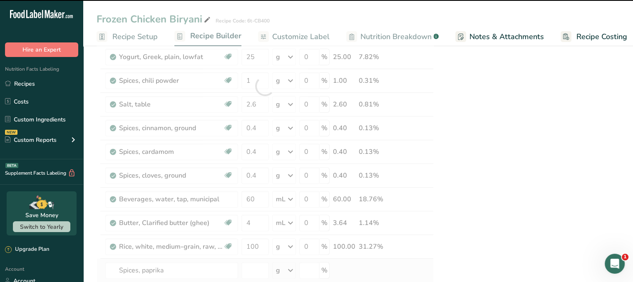
type input "0"
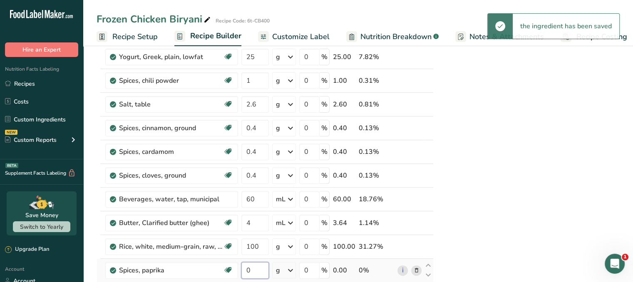
click at [256, 270] on input "0" at bounding box center [255, 270] width 27 height 17
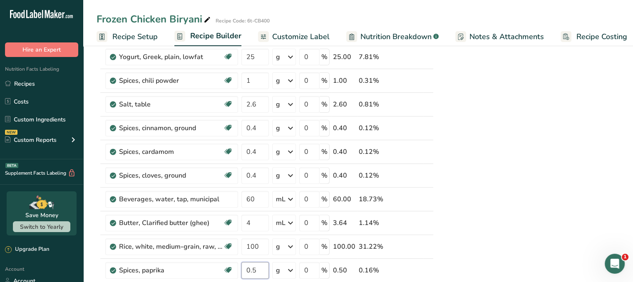
type input "0.5"
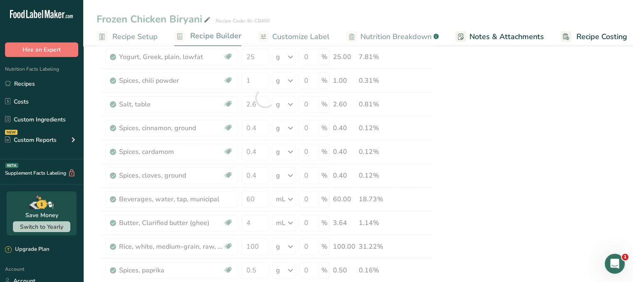
click at [498, 227] on div "Each serving 200 (200g) contains Energy 1637KJ 392Kcal 20% Fat 12.6g MED 18% Sa…" at bounding box center [543, 226] width 209 height 845
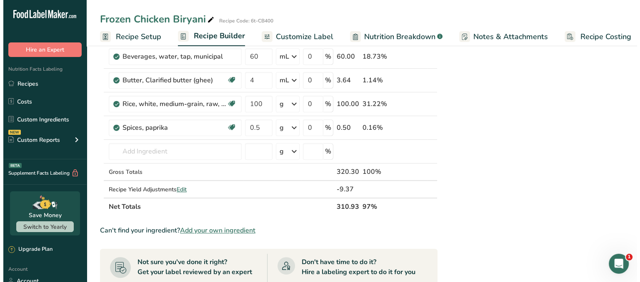
scroll to position [396, 0]
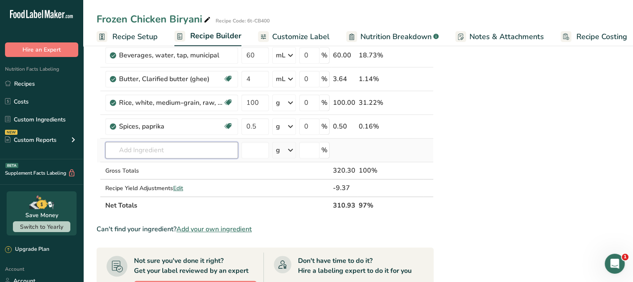
click at [215, 144] on input "text" at bounding box center [171, 150] width 133 height 17
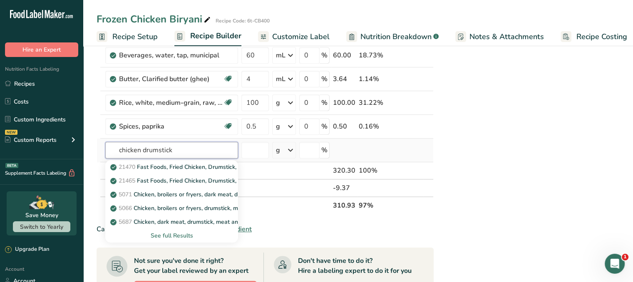
type input "chicken drumstick"
click at [175, 234] on div "See full Results" at bounding box center [172, 236] width 120 height 9
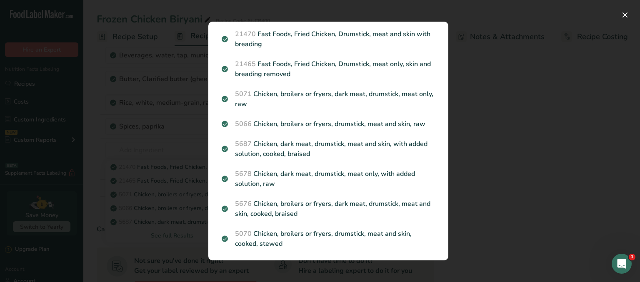
scroll to position [0, 0]
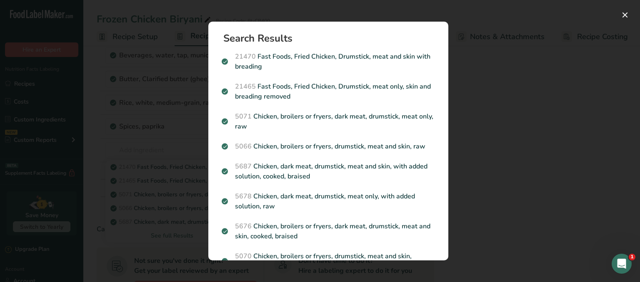
click at [481, 132] on div "Search results modal" at bounding box center [320, 141] width 640 height 282
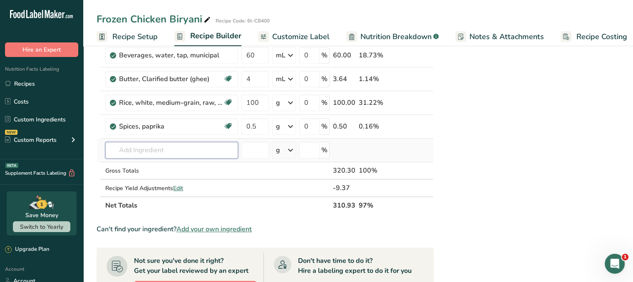
click at [211, 152] on input "text" at bounding box center [171, 150] width 133 height 17
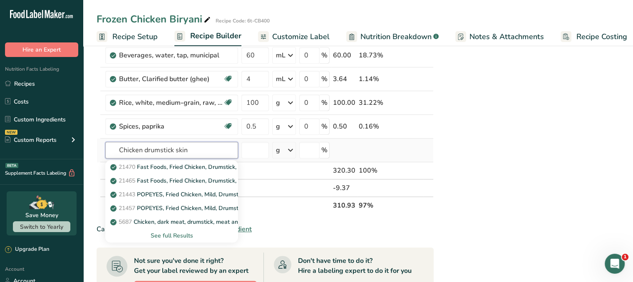
type input "Chicken drumstick skin"
click at [175, 235] on div "See full Results" at bounding box center [172, 236] width 120 height 9
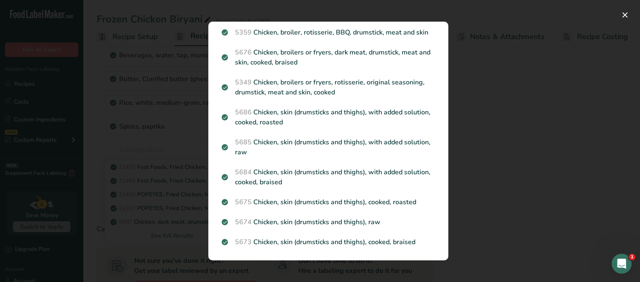
scroll to position [504, 0]
click at [472, 210] on div "Search results modal" at bounding box center [320, 141] width 640 height 282
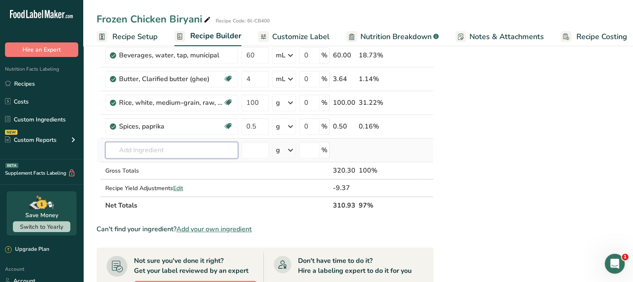
click at [201, 150] on input "text" at bounding box center [171, 150] width 133 height 17
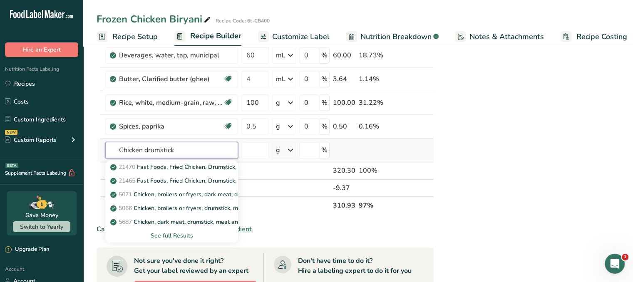
type input "Chicken drumstick"
click at [172, 237] on div "See full Results" at bounding box center [172, 236] width 120 height 9
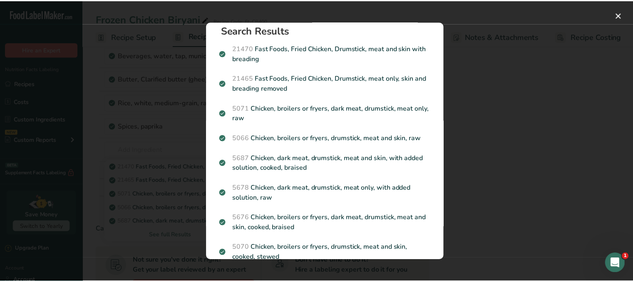
scroll to position [0, 0]
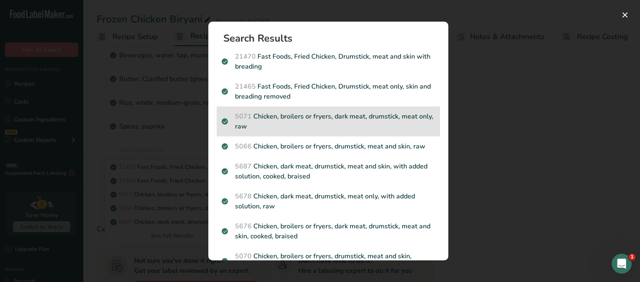
click at [354, 117] on p "5071 Chicken, broilers or fryers, dark meat, drumstick, meat only, raw" at bounding box center [328, 122] width 213 height 20
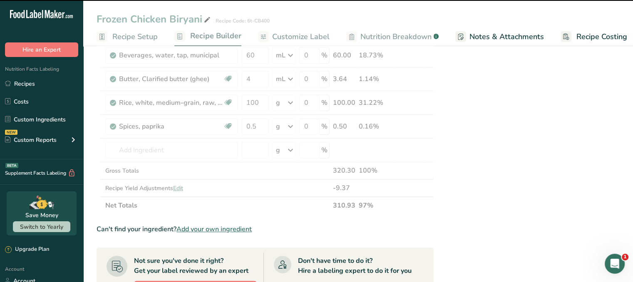
type input "0"
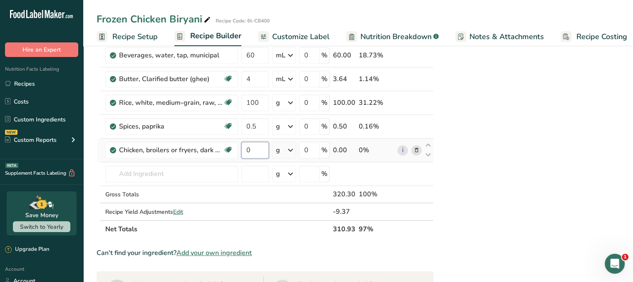
click at [260, 145] on input "0" at bounding box center [255, 150] width 27 height 17
type input "150"
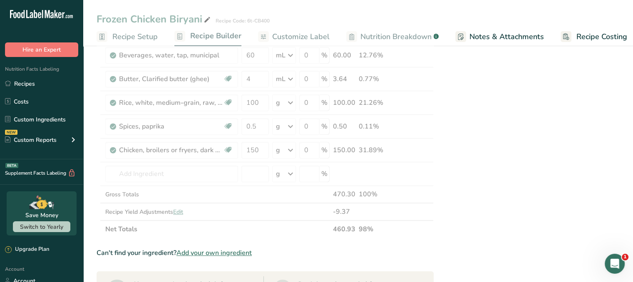
click at [485, 148] on div "Each serving 200 (200g) contains Energy 1638KJ 392Kcal 20% Fat 12.6g MED 18% Sa…" at bounding box center [543, 94] width 209 height 869
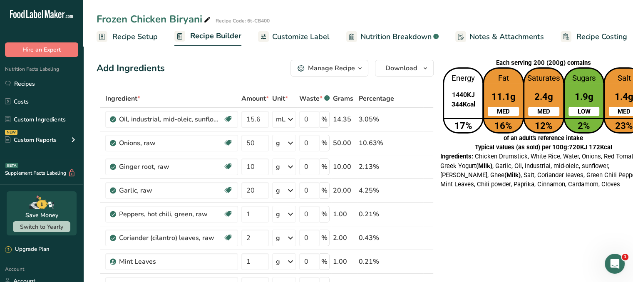
drag, startPoint x: 631, startPoint y: 45, endPoint x: 635, endPoint y: 64, distance: 19.1
click at [300, 40] on span "Customize Label" at bounding box center [300, 36] width 57 height 11
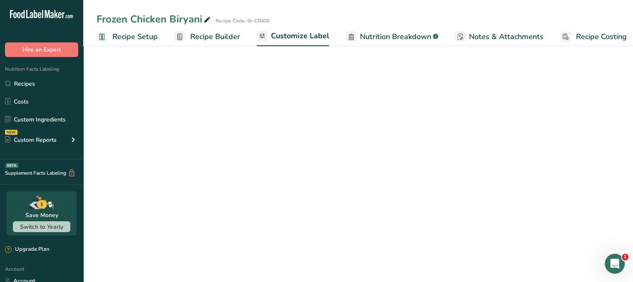
scroll to position [0, 7]
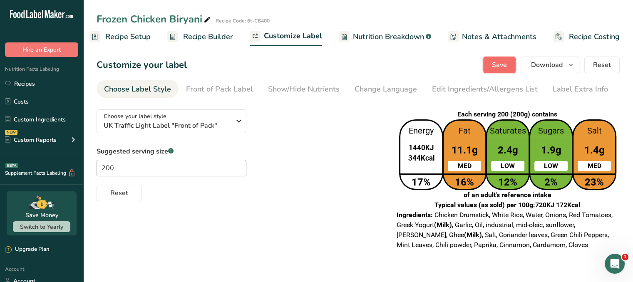
click at [503, 66] on span "Save" at bounding box center [499, 65] width 15 height 10
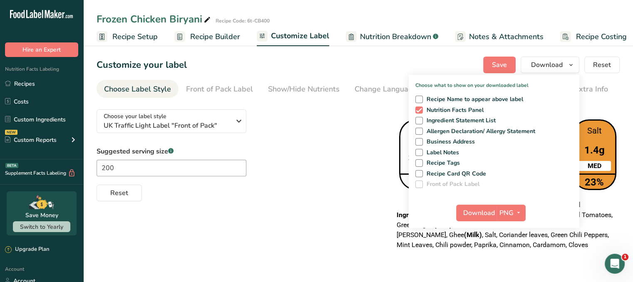
scroll to position [0, 7]
click at [480, 209] on span "Download" at bounding box center [480, 213] width 32 height 10
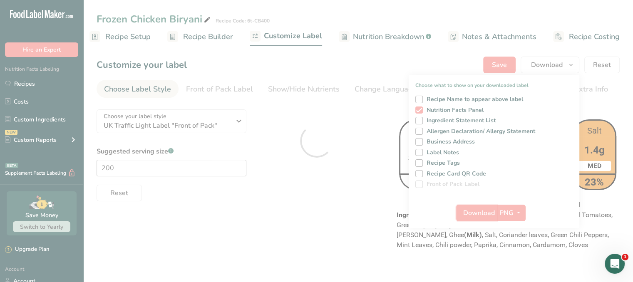
scroll to position [0, 0]
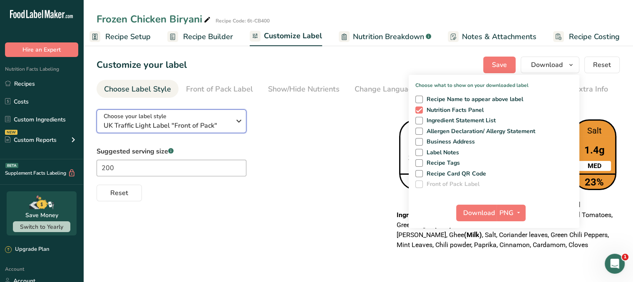
click at [226, 121] on span "UK Traffic Light Label "Front of Pack"" at bounding box center [167, 126] width 127 height 10
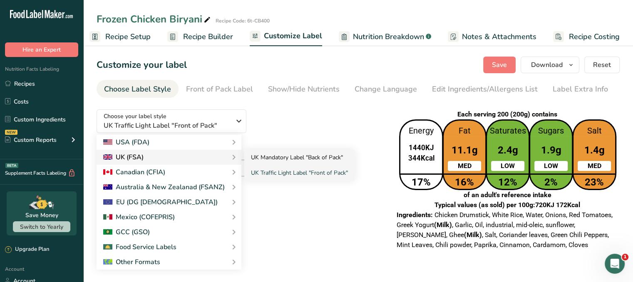
click at [279, 156] on link "UK Mandatory Label "Back of Pack"" at bounding box center [299, 157] width 110 height 15
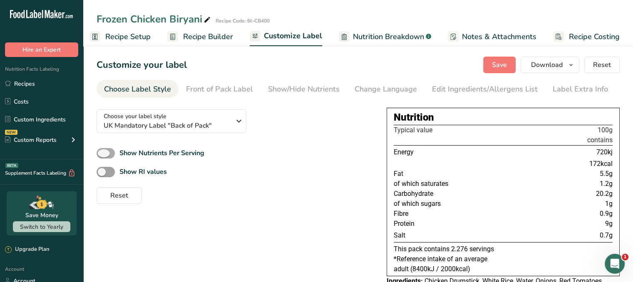
click at [109, 152] on span at bounding box center [106, 153] width 18 height 10
click at [102, 152] on input "Show Nutrients Per Serving" at bounding box center [99, 153] width 5 height 5
checkbox input "true"
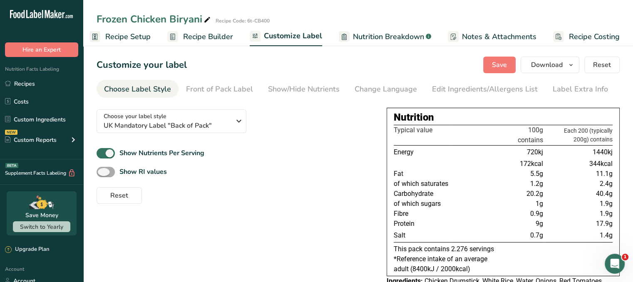
click at [112, 172] on span at bounding box center [106, 172] width 18 height 10
click at [102, 172] on input "Show RI values" at bounding box center [99, 171] width 5 height 5
checkbox input "true"
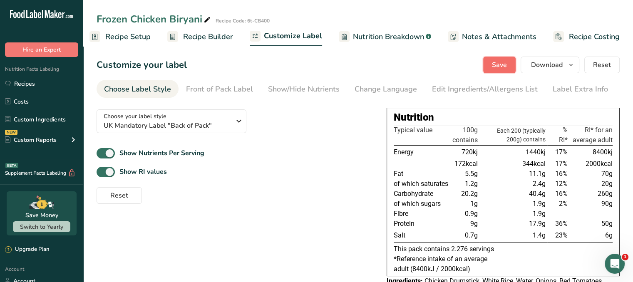
click at [501, 65] on span "Save" at bounding box center [499, 65] width 15 height 10
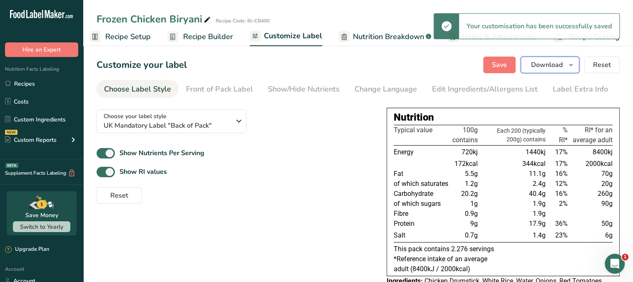
click at [571, 65] on icon "button" at bounding box center [571, 65] width 7 height 10
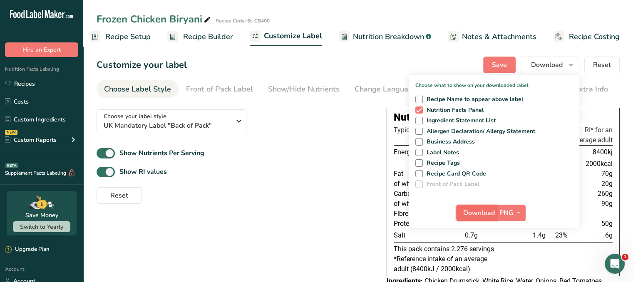
click at [472, 213] on span "Download" at bounding box center [480, 213] width 32 height 10
click at [222, 35] on span "Recipe Builder" at bounding box center [208, 36] width 50 height 11
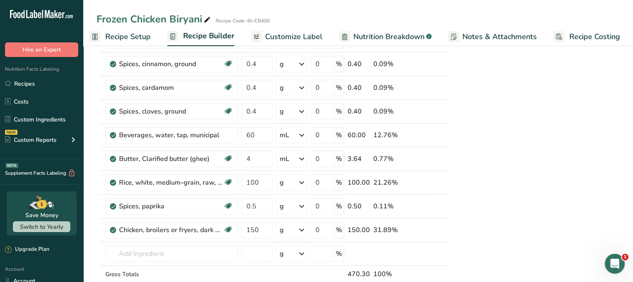
scroll to position [333, 0]
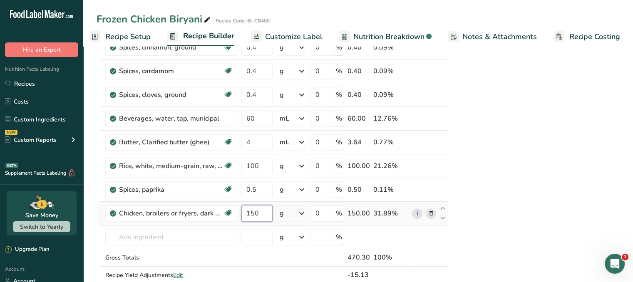
click at [255, 212] on input "150" at bounding box center [257, 213] width 31 height 17
type input "130"
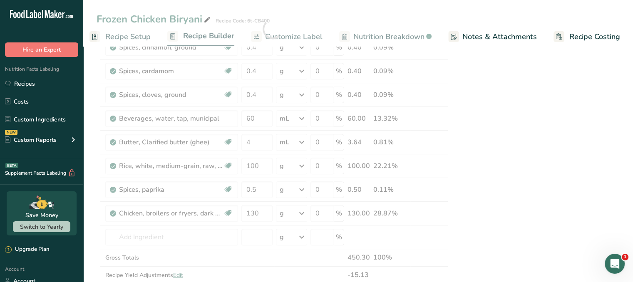
click at [487, 176] on div "Nutrition Typical value 100g contains Each 200 (typically 200g) contains % RI* …" at bounding box center [537, 152] width 167 height 859
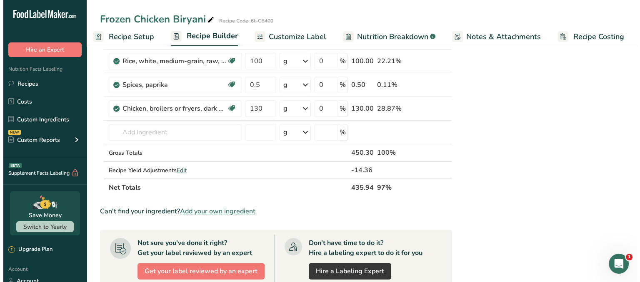
scroll to position [439, 0]
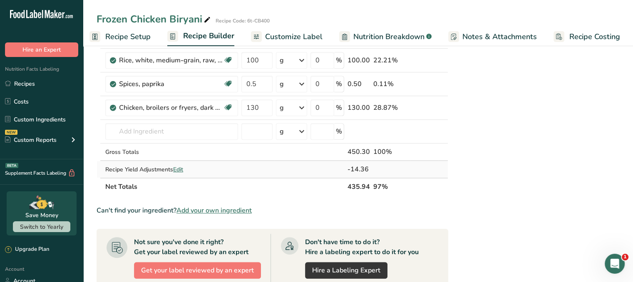
click at [182, 169] on span "Edit" at bounding box center [178, 170] width 10 height 8
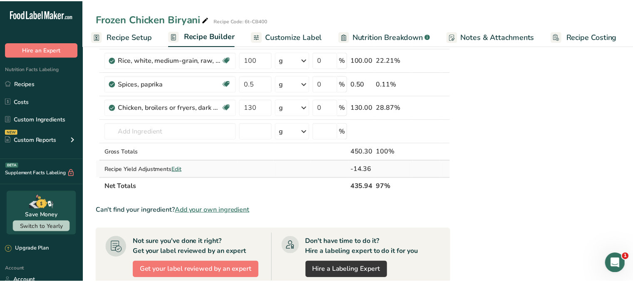
scroll to position [0, 1]
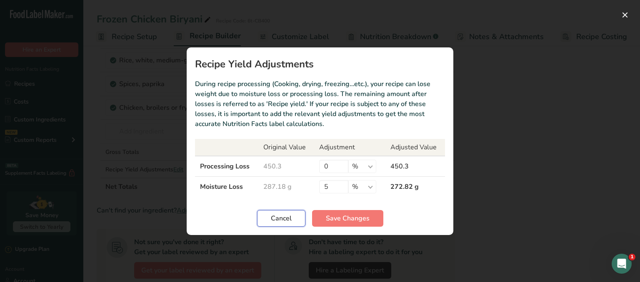
click at [286, 220] on span "Cancel" at bounding box center [281, 219] width 21 height 10
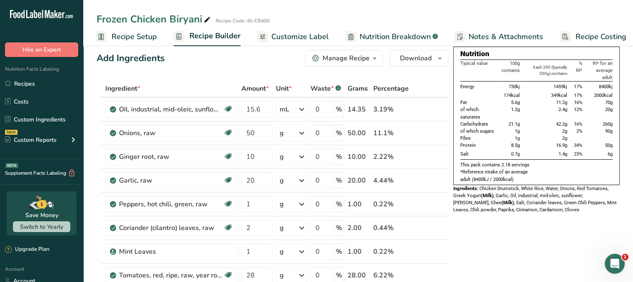
scroll to position [0, 0]
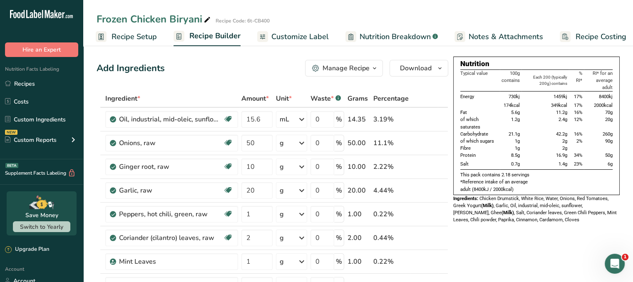
click at [317, 35] on span "Customize Label" at bounding box center [300, 36] width 57 height 11
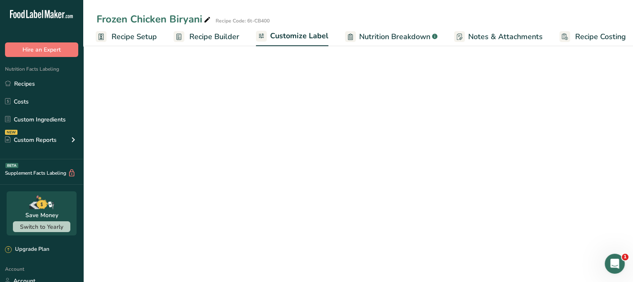
scroll to position [0, 7]
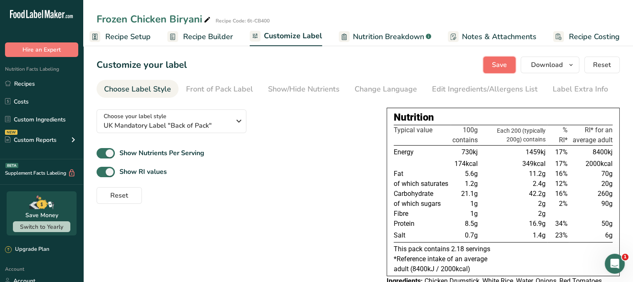
click at [504, 66] on span "Save" at bounding box center [499, 65] width 15 height 10
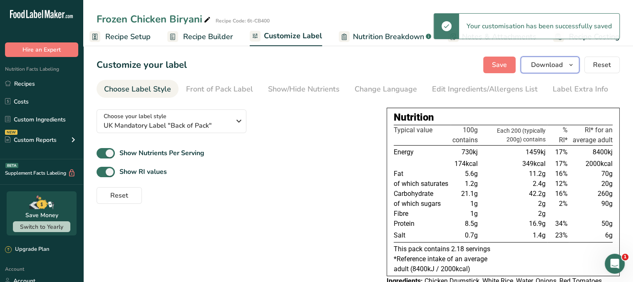
click at [570, 65] on icon "button" at bounding box center [571, 65] width 7 height 10
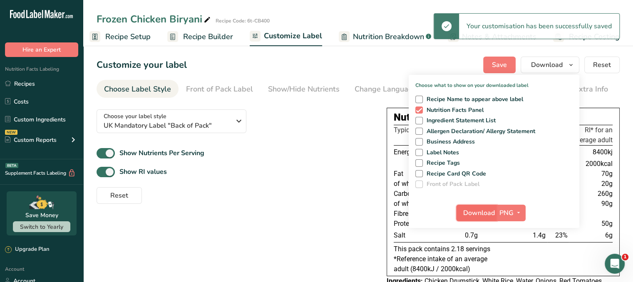
click at [483, 215] on span "Download" at bounding box center [480, 213] width 32 height 10
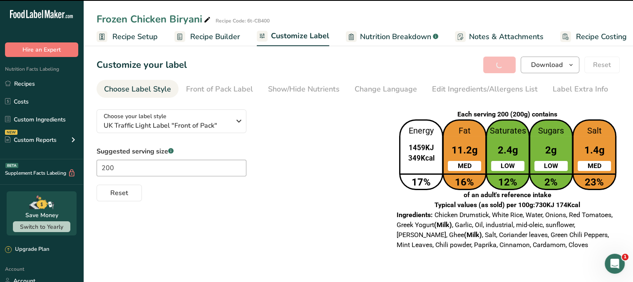
scroll to position [0, 7]
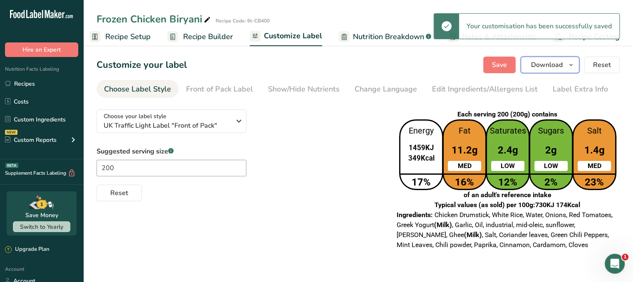
click at [547, 69] on span "Download" at bounding box center [547, 65] width 32 height 10
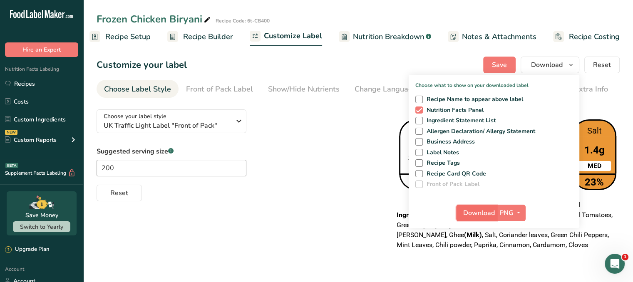
click at [472, 210] on span "Download" at bounding box center [480, 213] width 32 height 10
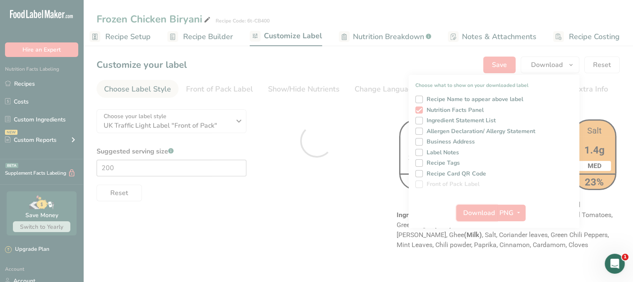
scroll to position [0, 0]
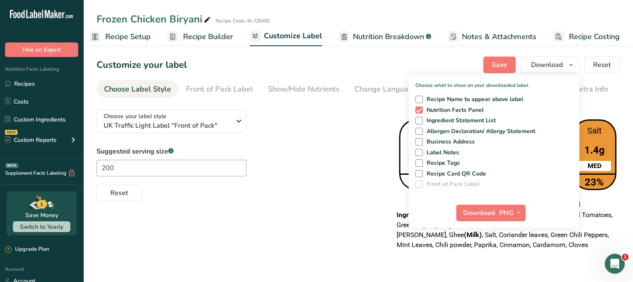
click at [217, 34] on span "Recipe Builder" at bounding box center [208, 36] width 50 height 11
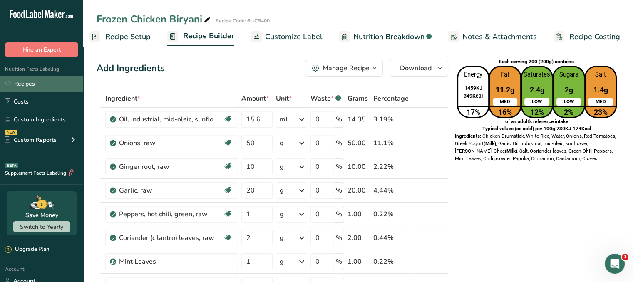
click at [23, 90] on link "Recipes" at bounding box center [41, 84] width 83 height 16
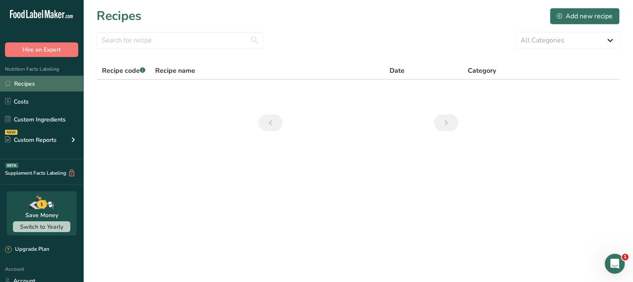
click at [37, 84] on link "Recipes" at bounding box center [41, 84] width 83 height 16
click at [491, 15] on div "Recipes Add new recipe" at bounding box center [358, 16] width 523 height 19
click at [56, 85] on link "Recipes" at bounding box center [41, 84] width 83 height 16
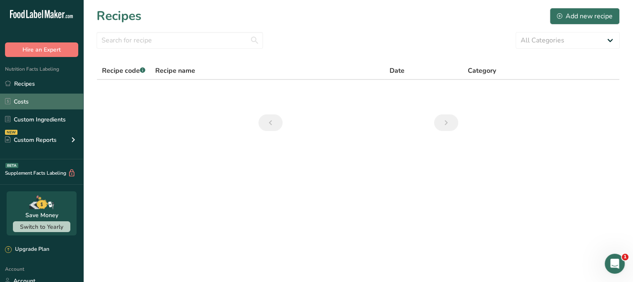
click at [21, 100] on link "Costs" at bounding box center [41, 102] width 83 height 16
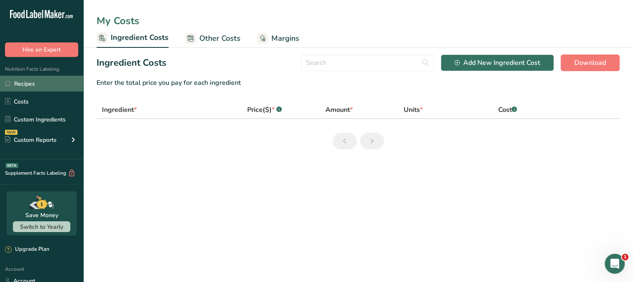
click at [32, 80] on link "Recipes" at bounding box center [41, 84] width 83 height 16
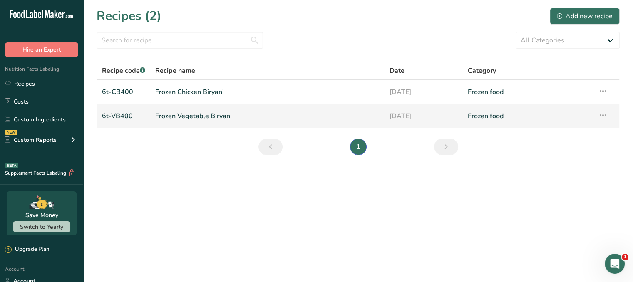
click at [252, 117] on link "Frozen Vegetable Biryani" at bounding box center [267, 115] width 224 height 17
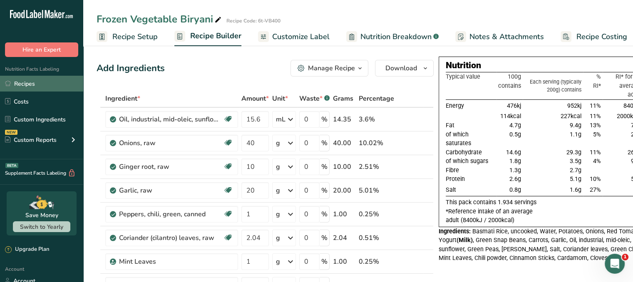
click at [42, 84] on link "Recipes" at bounding box center [41, 84] width 83 height 16
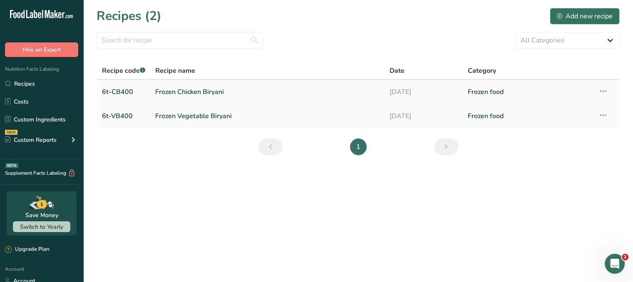
click at [403, 91] on link "[DATE]" at bounding box center [424, 91] width 68 height 17
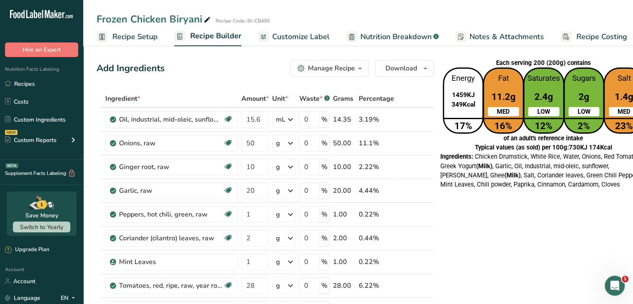
click at [308, 39] on span "Customize Label" at bounding box center [300, 36] width 57 height 11
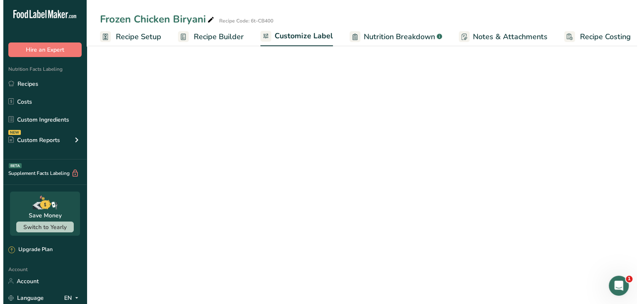
scroll to position [0, 7]
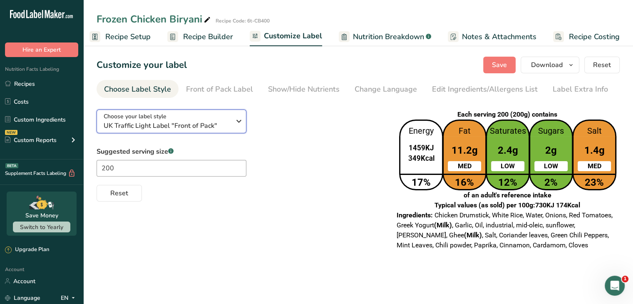
click at [238, 120] on icon "button" at bounding box center [239, 121] width 10 height 15
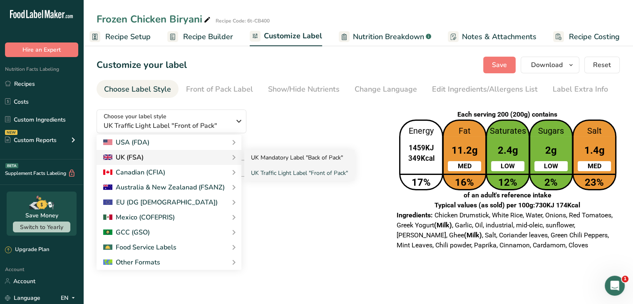
click at [269, 157] on link "UK Mandatory Label "Back of Pack"" at bounding box center [299, 157] width 110 height 15
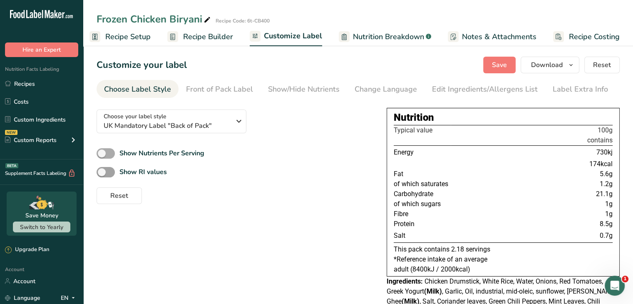
click at [111, 150] on span at bounding box center [106, 153] width 18 height 10
click at [102, 151] on input "Show Nutrients Per Serving" at bounding box center [99, 153] width 5 height 5
checkbox input "true"
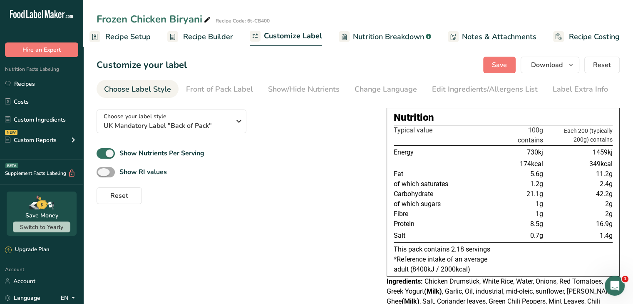
click at [112, 170] on span at bounding box center [106, 172] width 18 height 10
click at [102, 170] on input "Show RI values" at bounding box center [99, 171] width 5 height 5
checkbox input "true"
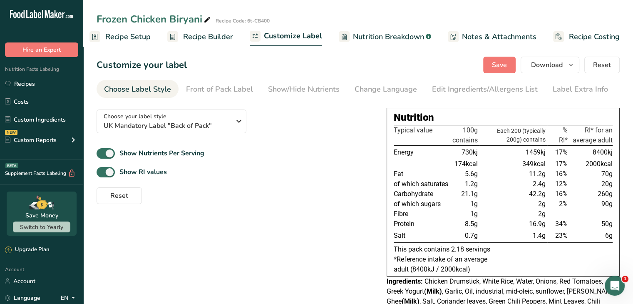
click at [213, 36] on span "Recipe Builder" at bounding box center [208, 36] width 50 height 11
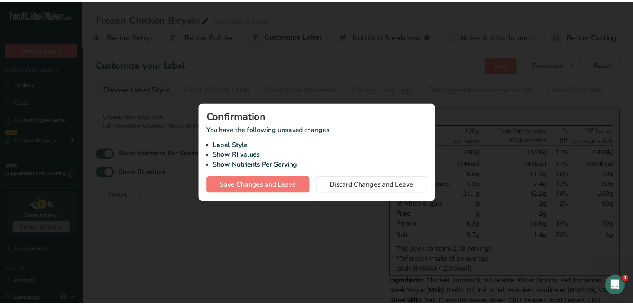
scroll to position [0, 1]
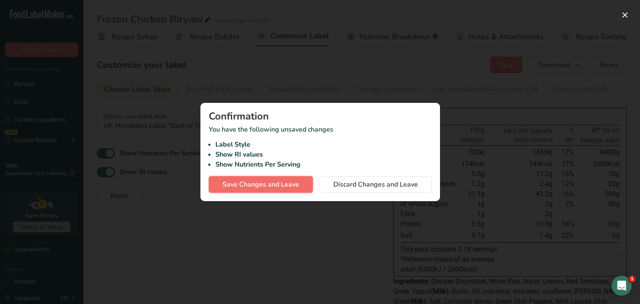
click at [288, 184] on span "Save Changes and Leave" at bounding box center [260, 184] width 77 height 10
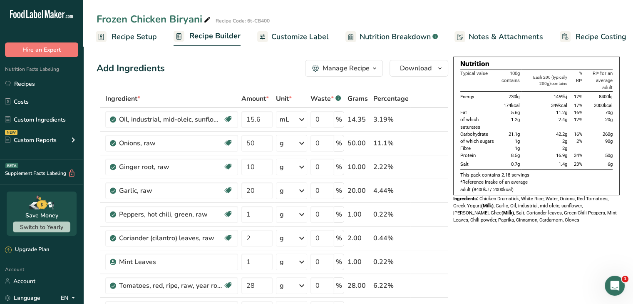
scroll to position [0, 1]
click at [45, 84] on link "Recipes" at bounding box center [41, 84] width 83 height 16
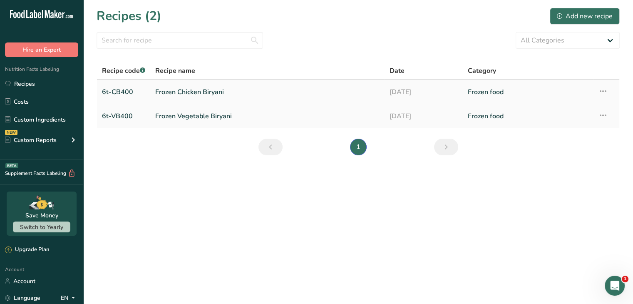
click at [603, 91] on icon at bounding box center [603, 91] width 10 height 15
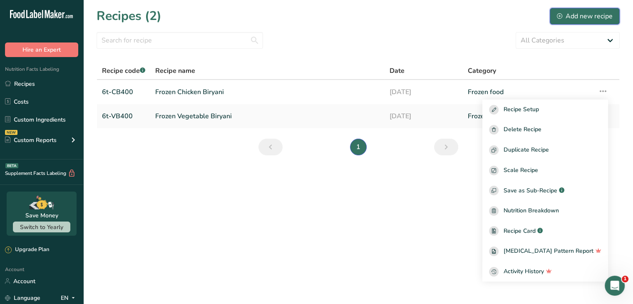
click at [594, 17] on div "Add new recipe" at bounding box center [585, 16] width 56 height 10
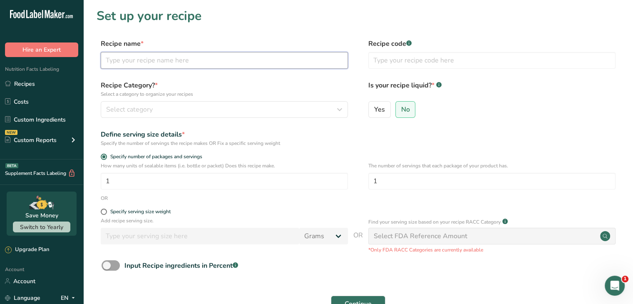
click at [198, 64] on input "text" at bounding box center [224, 60] width 247 height 17
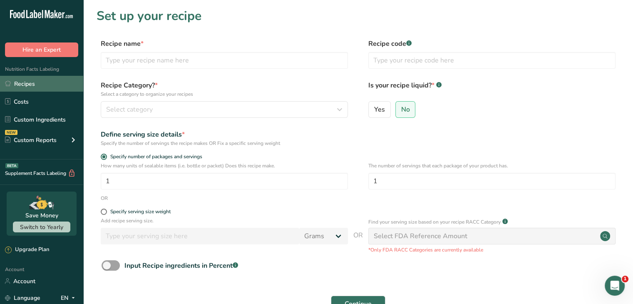
click at [58, 88] on link "Recipes" at bounding box center [41, 84] width 83 height 16
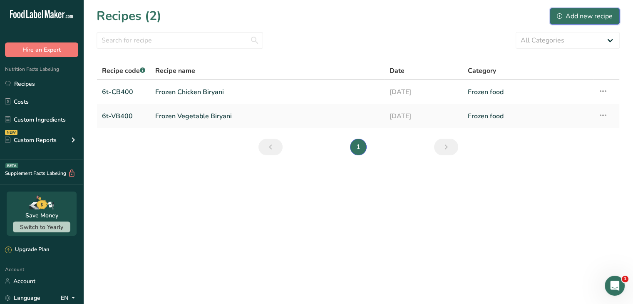
click at [586, 18] on div "Add new recipe" at bounding box center [585, 16] width 56 height 10
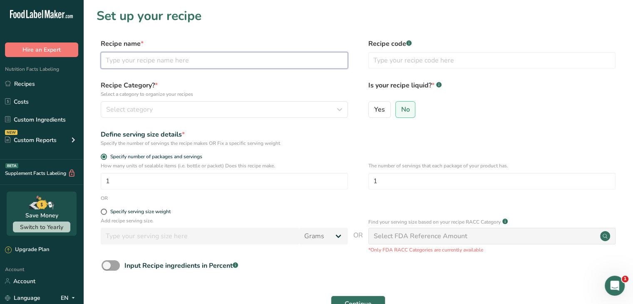
click at [281, 61] on input "text" at bounding box center [224, 60] width 247 height 17
type input "Frozen Pepper Chicken Gravy"
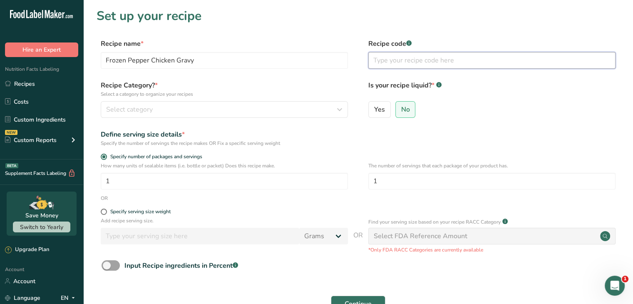
click at [465, 61] on input "text" at bounding box center [492, 60] width 247 height 17
type input "6t-PC450"
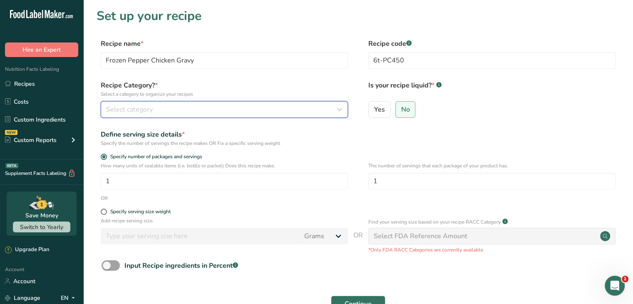
click at [343, 110] on icon "button" at bounding box center [340, 109] width 10 height 15
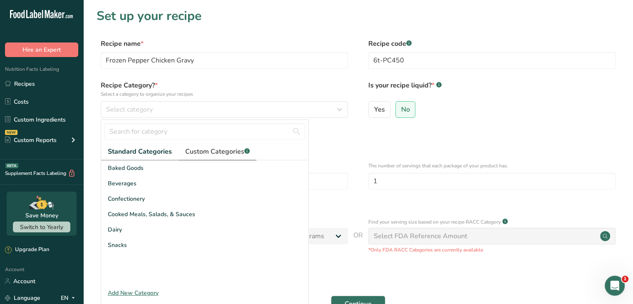
click at [240, 152] on span "Custom Categories .a-a{fill:#347362;}.b-a{fill:#fff;}" at bounding box center [217, 152] width 65 height 10
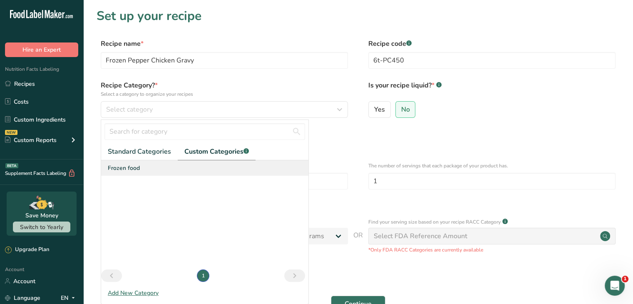
click at [165, 171] on div "Frozen food" at bounding box center [204, 167] width 207 height 15
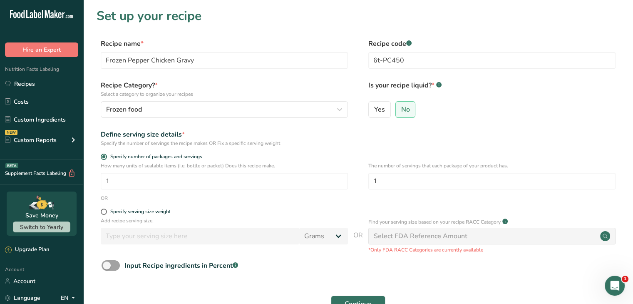
click at [333, 135] on div "Define serving size details *" at bounding box center [224, 135] width 247 height 10
click at [103, 214] on span at bounding box center [104, 212] width 6 height 6
click at [103, 214] on input "Specify serving size weight" at bounding box center [103, 211] width 5 height 5
radio input "true"
radio input "false"
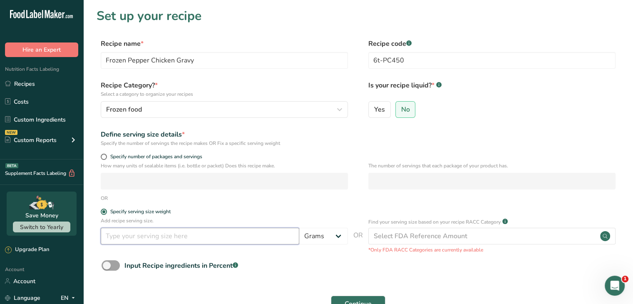
click at [130, 241] on input "number" at bounding box center [200, 236] width 199 height 17
type input "225"
click at [333, 235] on select "Grams kg mg mcg lb oz l mL fl oz tbsp tsp cup qt gallon" at bounding box center [323, 236] width 49 height 17
click at [303, 257] on form "Recipe name * Frozen Pepper Chicken Gravy Recipe code .a-a{fill:#347362;}.b-a{f…" at bounding box center [358, 186] width 523 height 295
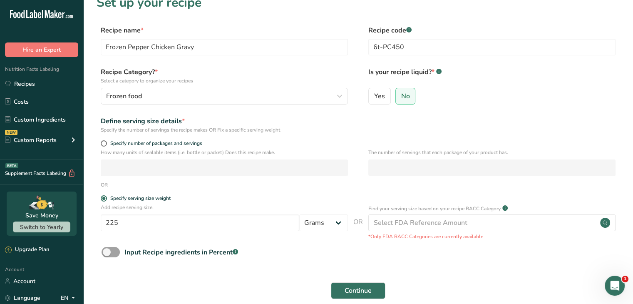
scroll to position [16, 0]
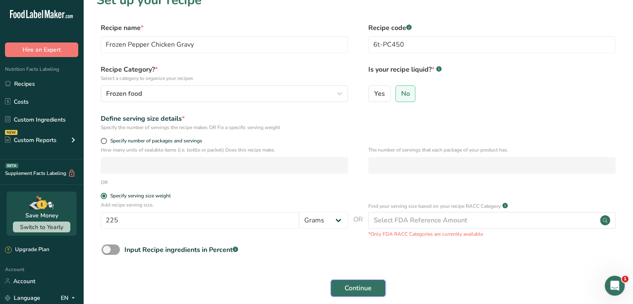
click at [370, 282] on span "Continue" at bounding box center [358, 288] width 27 height 10
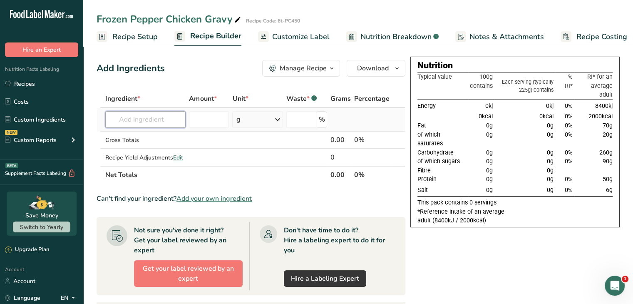
click at [155, 118] on input "text" at bounding box center [145, 119] width 80 height 17
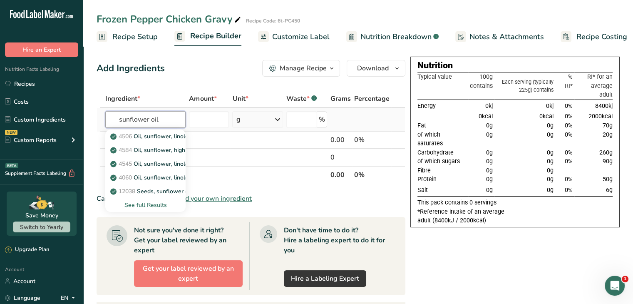
type input "sunflower oil"
click at [145, 203] on div "See full Results" at bounding box center [145, 205] width 67 height 9
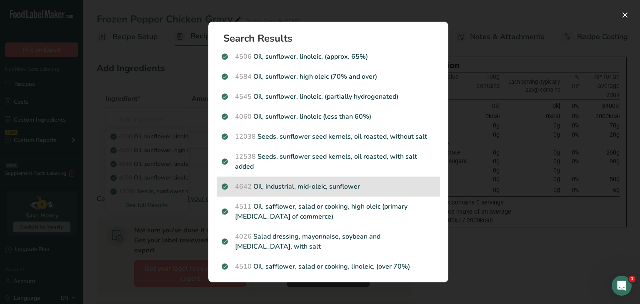
click at [320, 190] on p "4642 Oil, industrial, mid-oleic, sunflower" at bounding box center [328, 187] width 213 height 10
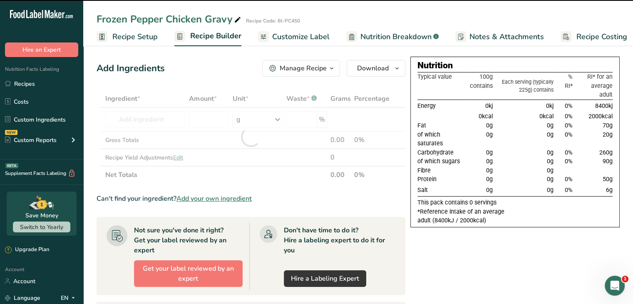
type input "0"
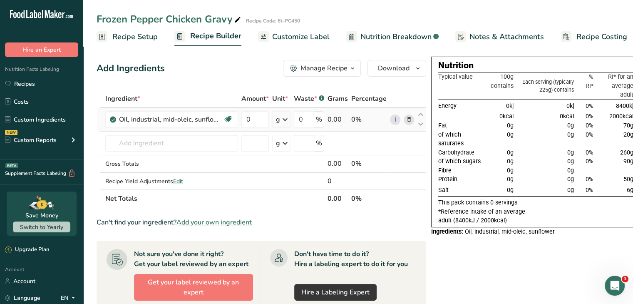
click at [289, 119] on icon at bounding box center [285, 119] width 10 height 15
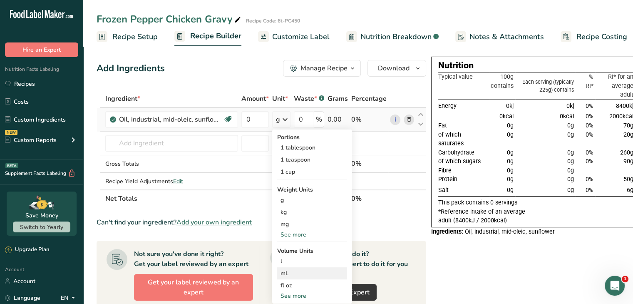
click at [286, 271] on div "mL" at bounding box center [312, 273] width 63 height 9
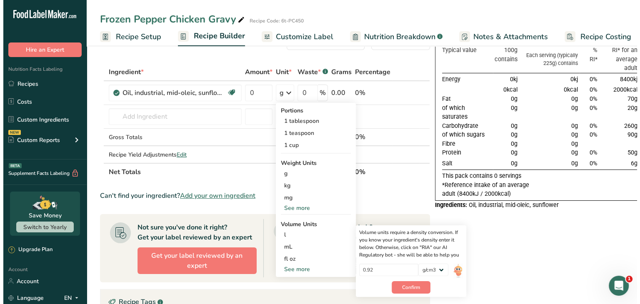
scroll to position [32, 0]
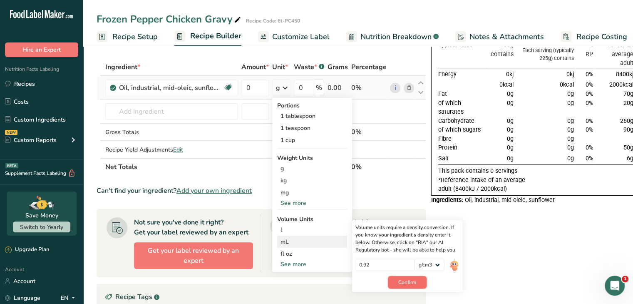
click at [406, 282] on span "Confirm" at bounding box center [408, 282] width 18 height 7
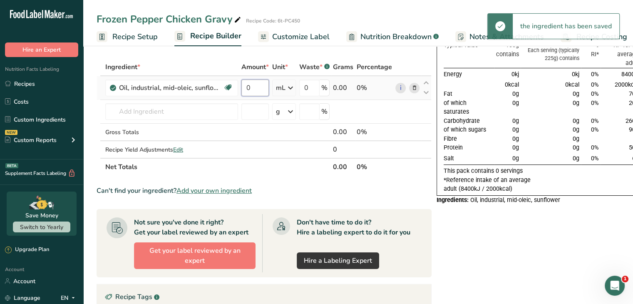
click at [260, 83] on input "0" at bounding box center [255, 88] width 27 height 17
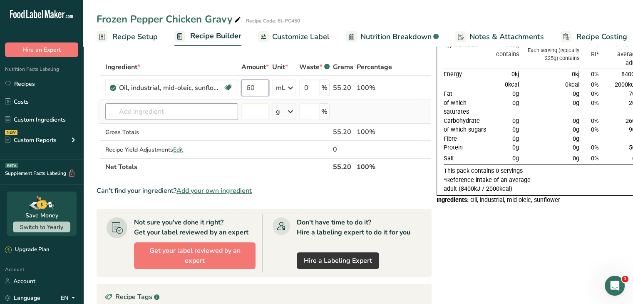
type input "60"
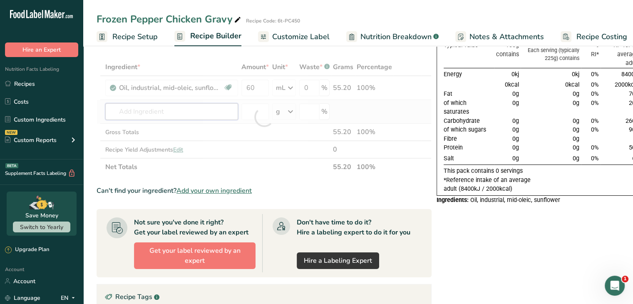
click at [177, 110] on div "Ingredient * Amount * Unit * Waste * .a-a{fill:#347362;}.b-a{fill:#fff;} Grams …" at bounding box center [264, 116] width 335 height 117
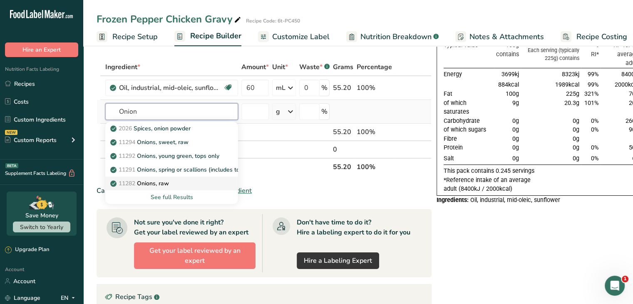
type input "Onion"
click at [163, 183] on p "11282 Onions, raw" at bounding box center [140, 183] width 57 height 9
type input "Onions, raw"
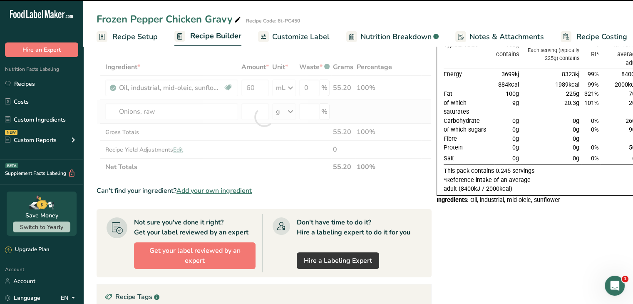
type input "0"
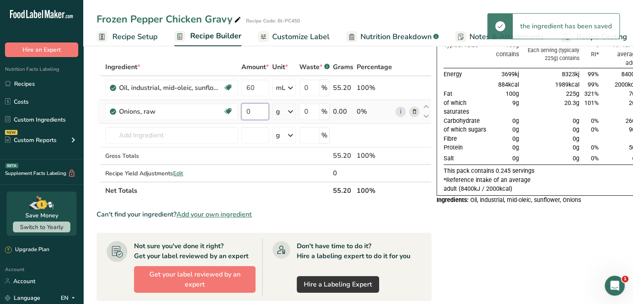
click at [251, 105] on input "0" at bounding box center [255, 111] width 27 height 17
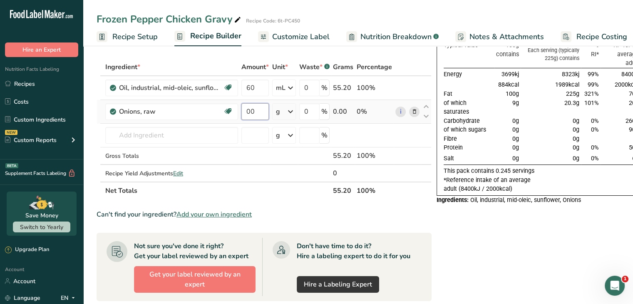
type input "0"
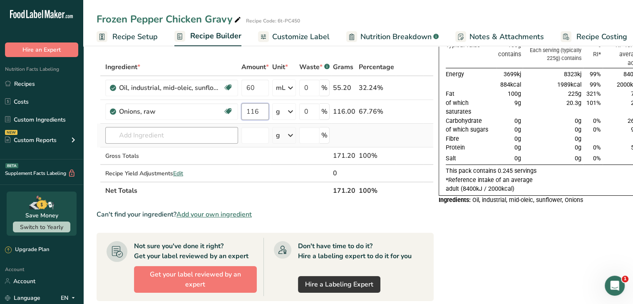
type input "116"
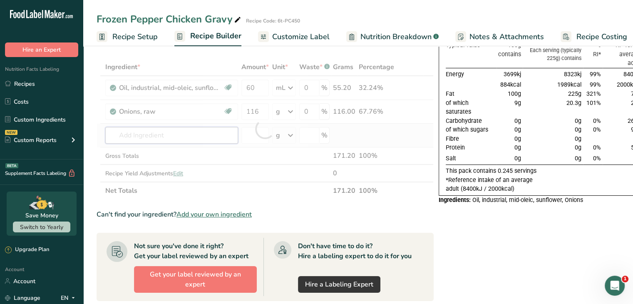
click at [215, 137] on div "Ingredient * Amount * Unit * Waste * .a-a{fill:#347362;}.b-a{fill:#fff;} Grams …" at bounding box center [265, 128] width 337 height 141
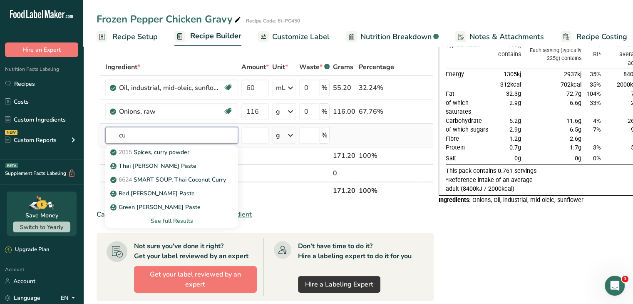
type input "c"
type input "l"
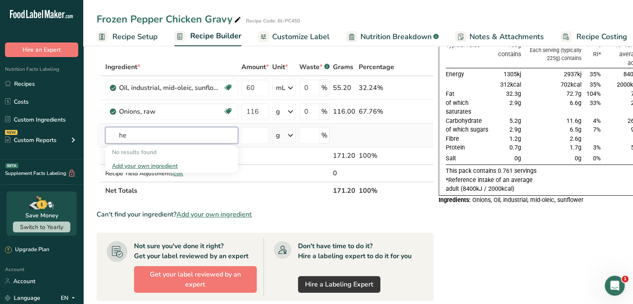
type input "h"
type input "f"
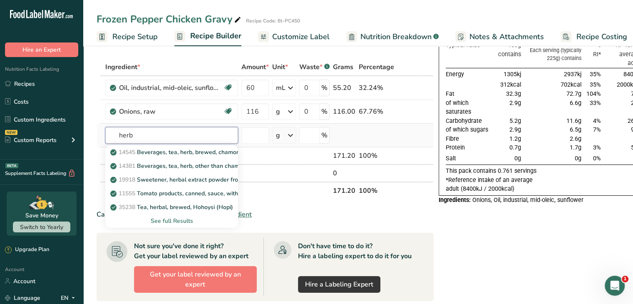
type input "herb"
click at [183, 219] on div "See full Results" at bounding box center [172, 221] width 120 height 9
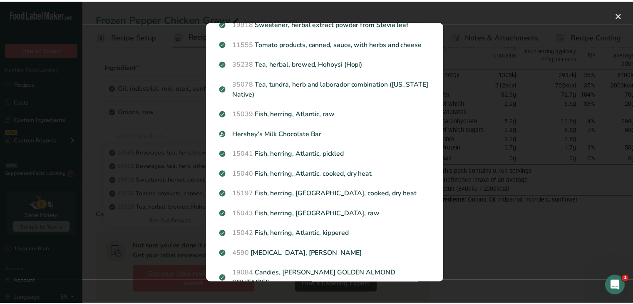
scroll to position [0, 0]
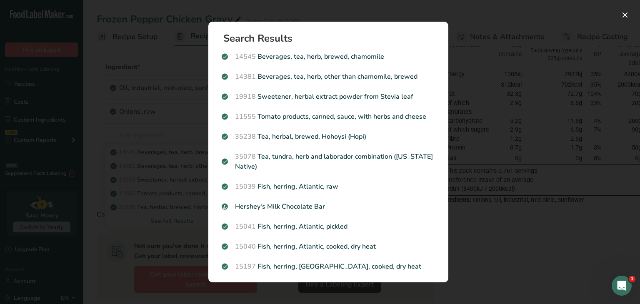
click at [484, 193] on div "Search results modal" at bounding box center [320, 152] width 640 height 304
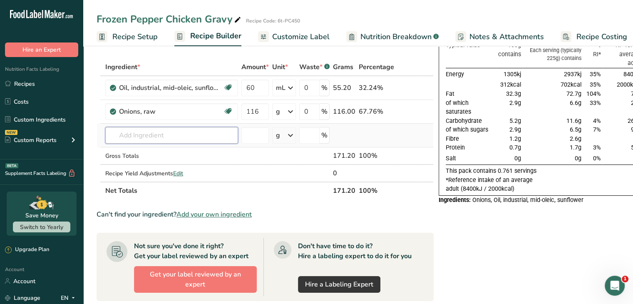
click at [206, 132] on input "text" at bounding box center [171, 135] width 133 height 17
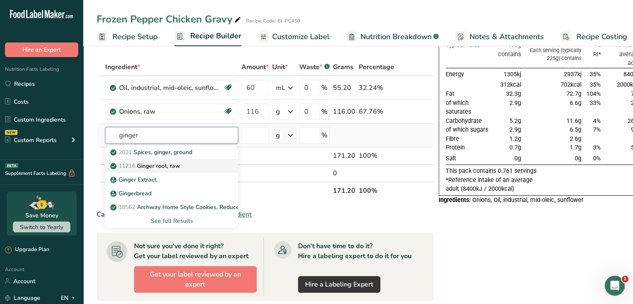
type input "ginger"
click at [175, 166] on p "11216 [PERSON_NAME], raw" at bounding box center [146, 166] width 68 height 9
type input "Ginger root, raw"
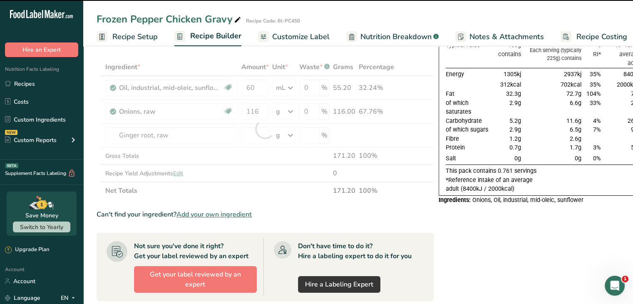
type input "0"
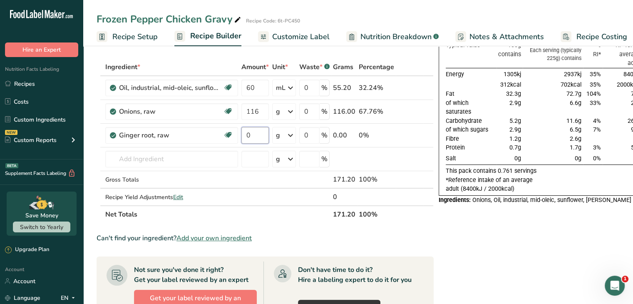
click at [252, 133] on input "0" at bounding box center [255, 135] width 27 height 17
type input "33"
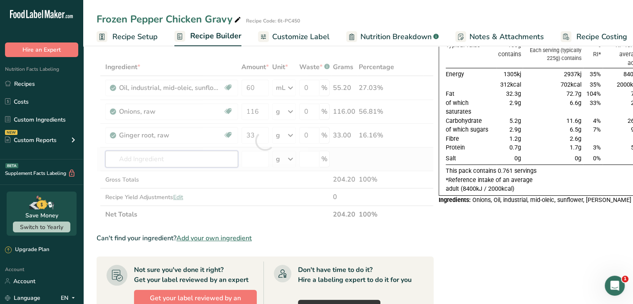
click at [170, 160] on div "Ingredient * Amount * Unit * Waste * .a-a{fill:#347362;}.b-a{fill:#fff;} Grams …" at bounding box center [265, 140] width 337 height 165
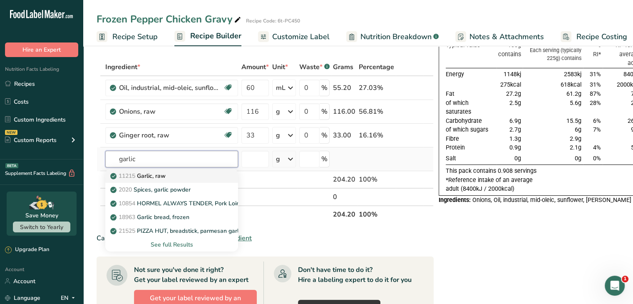
type input "garlic"
click at [172, 177] on div "11215 Garlic, raw" at bounding box center [165, 176] width 106 height 9
type input "Garlic, raw"
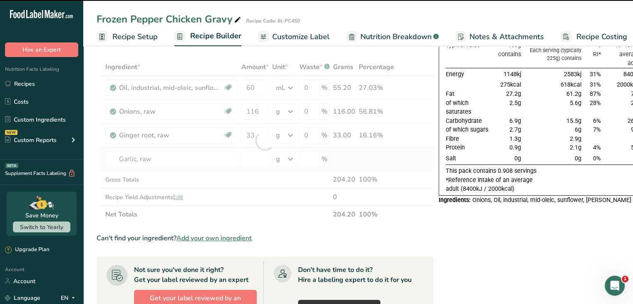
type input "0"
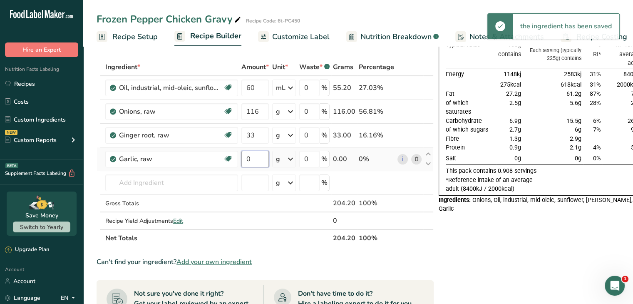
click at [262, 159] on input "0" at bounding box center [255, 159] width 27 height 17
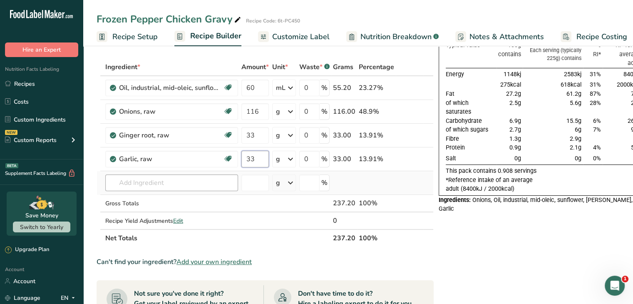
type input "33"
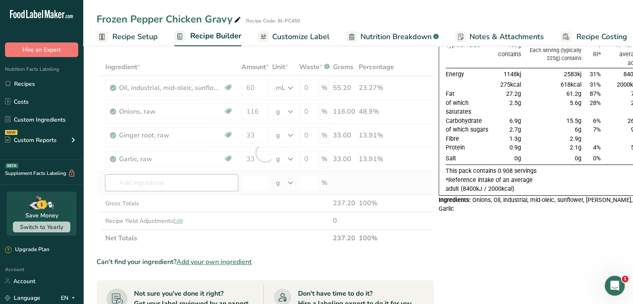
click at [188, 187] on div "Ingredient * Amount * Unit * Waste * .a-a{fill:#347362;}.b-a{fill:#fff;} Grams …" at bounding box center [265, 152] width 337 height 189
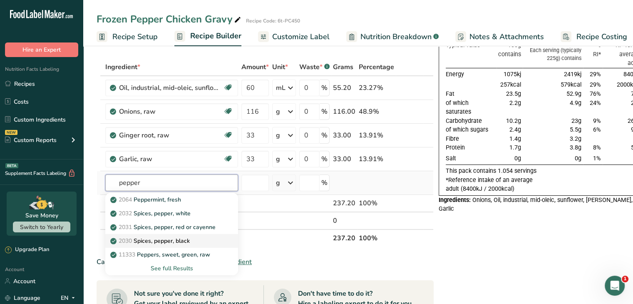
type input "pepper"
click at [170, 240] on p "2030 Spices, pepper, black" at bounding box center [151, 241] width 78 height 9
type input "Spices, pepper, black"
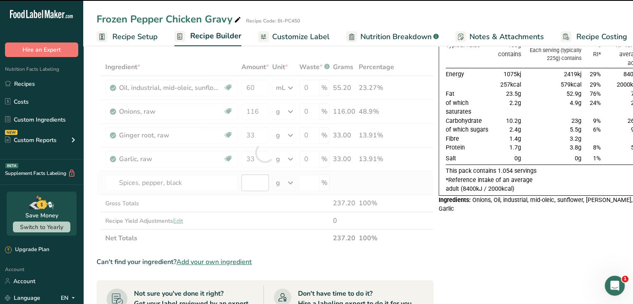
type input "0"
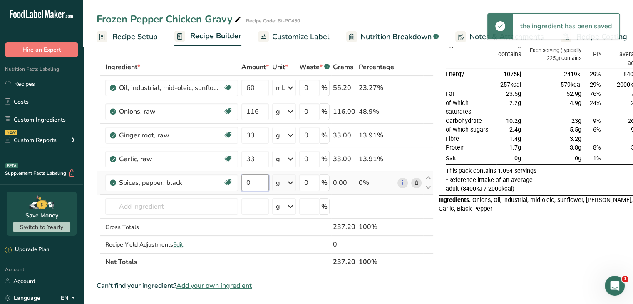
click at [257, 180] on input "0" at bounding box center [255, 182] width 27 height 17
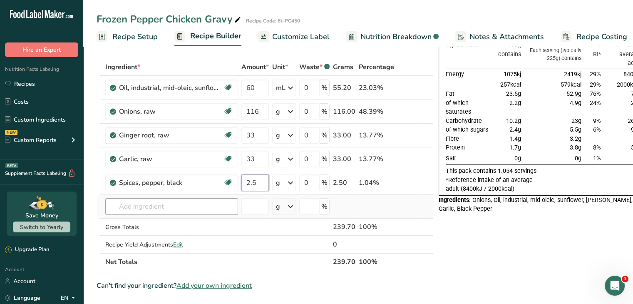
type input "2.5"
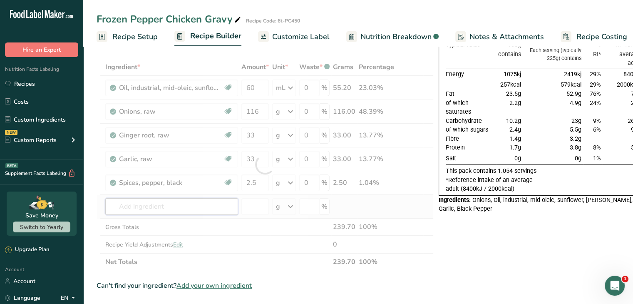
click at [160, 207] on div "Ingredient * Amount * Unit * Waste * .a-a{fill:#347362;}.b-a{fill:#fff;} Grams …" at bounding box center [265, 164] width 337 height 212
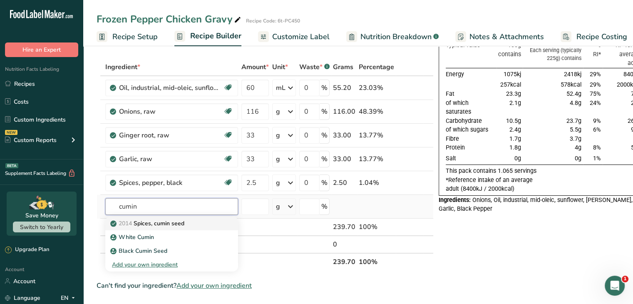
type input "cumin"
click at [163, 225] on p "2014 Spices, cumin seed" at bounding box center [148, 223] width 72 height 9
type input "Spices, cumin seed"
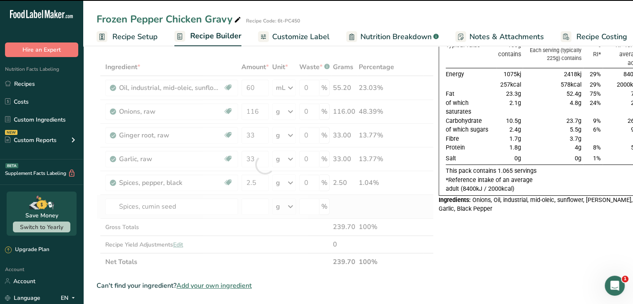
type input "0"
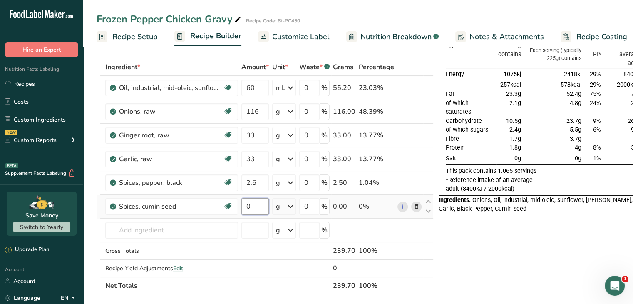
click at [257, 203] on input "0" at bounding box center [255, 206] width 27 height 17
type input "1"
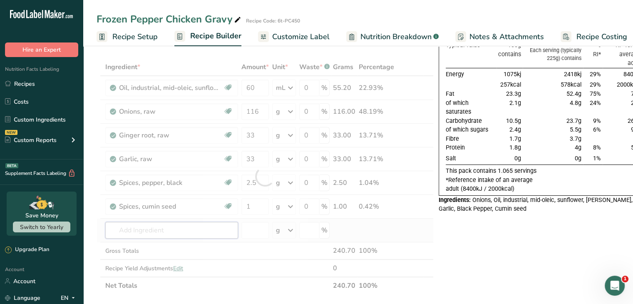
click at [176, 233] on div "Ingredient * Amount * Unit * Waste * .a-a{fill:#347362;}.b-a{fill:#fff;} Grams …" at bounding box center [265, 176] width 337 height 236
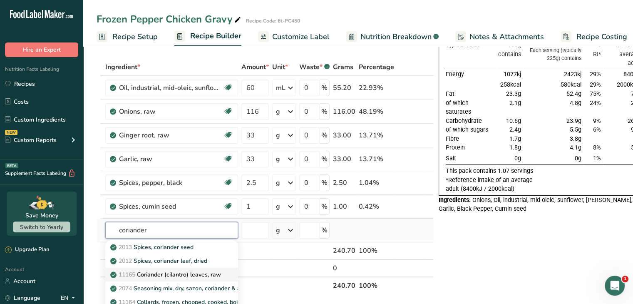
type input "coriander"
click at [180, 272] on p "11165 Coriander (cilantro) leaves, raw" at bounding box center [166, 274] width 109 height 9
type input "Coriander (cilantro) leaves, raw"
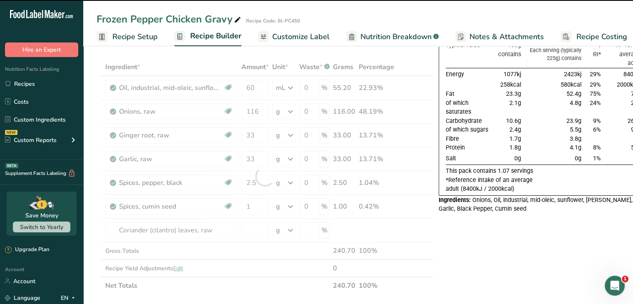
type input "0"
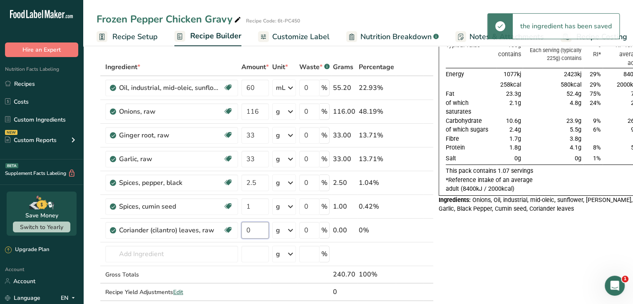
click at [251, 227] on input "0" at bounding box center [255, 230] width 27 height 17
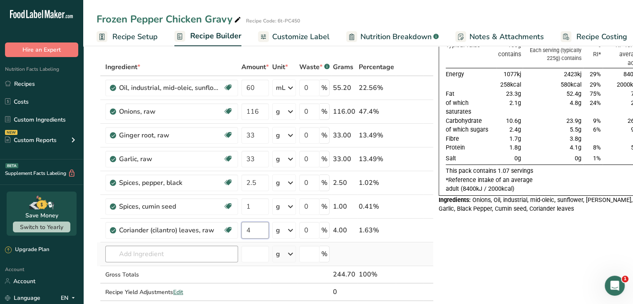
type input "4"
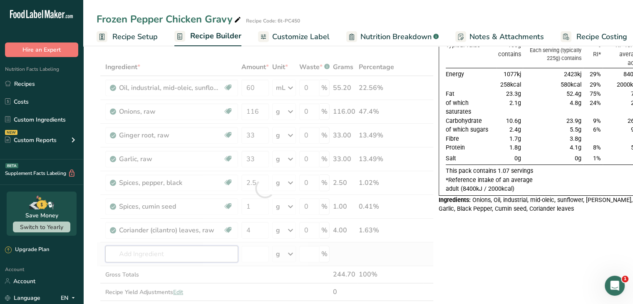
click at [196, 255] on div "Ingredient * Amount * Unit * Waste * .a-a{fill:#347362;}.b-a{fill:#fff;} Grams …" at bounding box center [265, 188] width 337 height 260
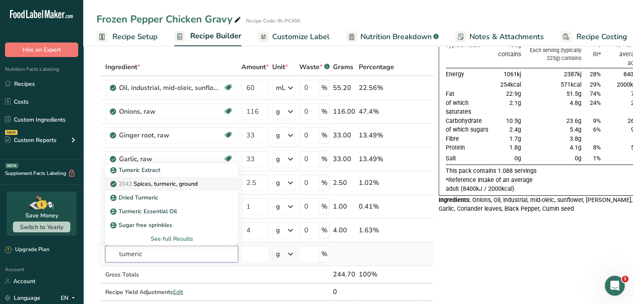
type input "tumeric"
click at [189, 182] on p "2043 Spices, turmeric, ground" at bounding box center [155, 183] width 86 height 9
type input "Spices, turmeric, ground"
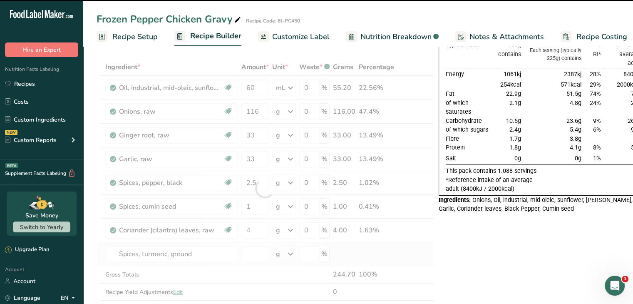
type input "0"
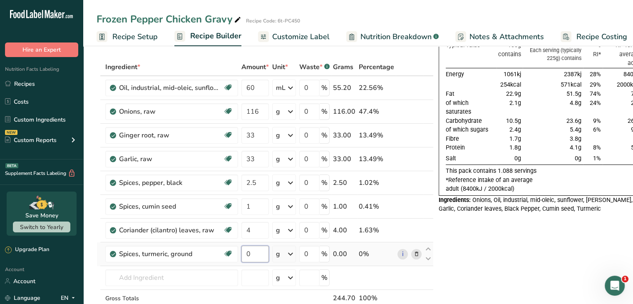
click at [256, 251] on input "0" at bounding box center [255, 254] width 27 height 17
type input "1"
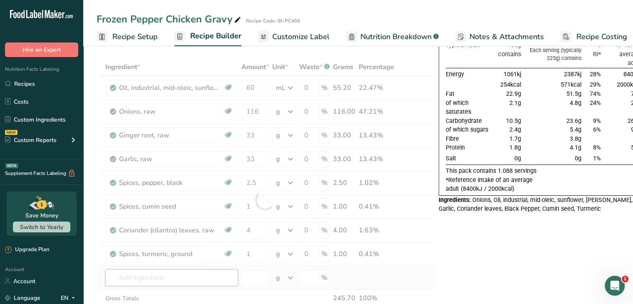
click at [196, 279] on div "Ingredient * Amount * Unit * Waste * .a-a{fill:#347362;}.b-a{fill:#fff;} Grams …" at bounding box center [265, 200] width 337 height 284
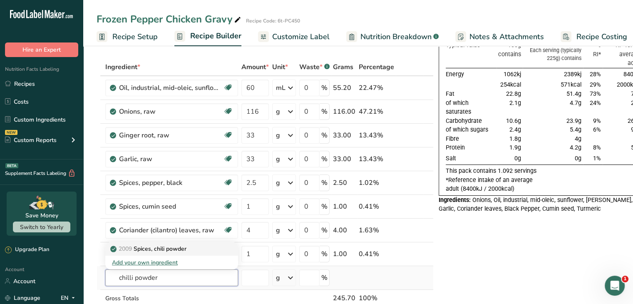
type input "chilli powder"
click at [176, 251] on p "2009 Spices, chili powder" at bounding box center [149, 248] width 75 height 9
type input "Spices, chili powder"
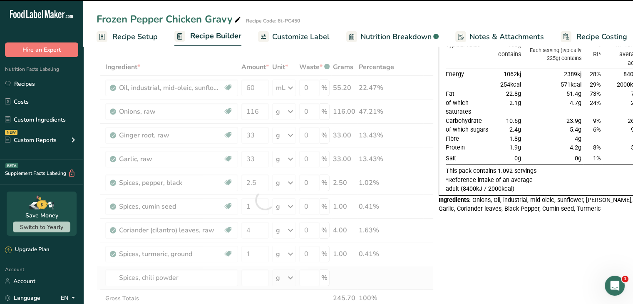
type input "0"
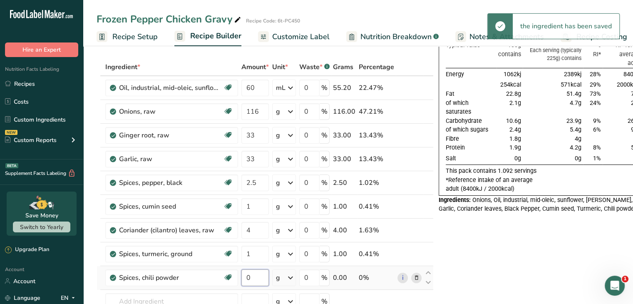
click at [255, 276] on input "0" at bounding box center [255, 277] width 27 height 17
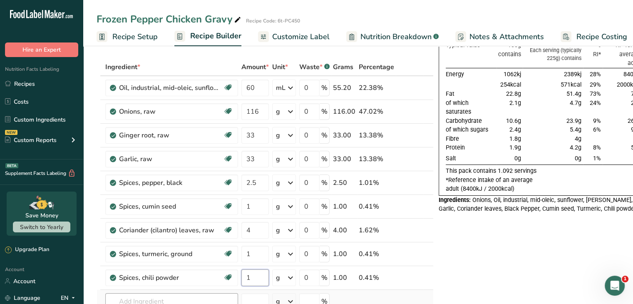
type input "1"
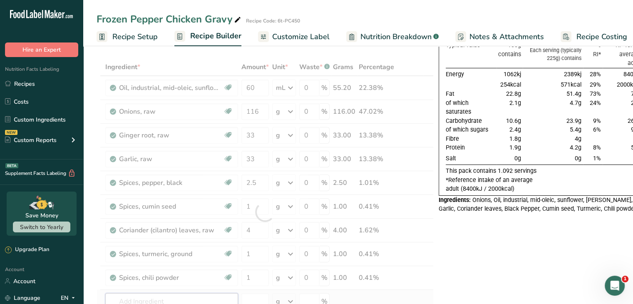
click at [215, 282] on div "Ingredient * Amount * Unit * Waste * .a-a{fill:#347362;}.b-a{fill:#fff;} Grams …" at bounding box center [265, 211] width 337 height 307
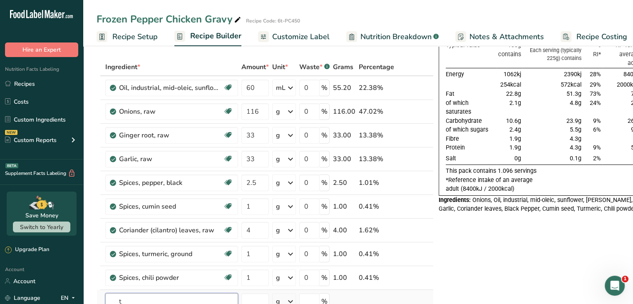
scroll to position [33, 0]
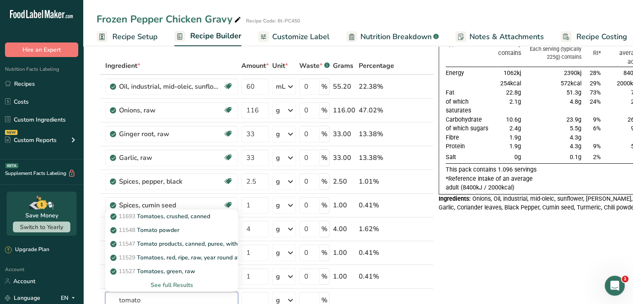
type input "tomato"
click at [633, 124] on td "90g" at bounding box center [622, 128] width 38 height 9
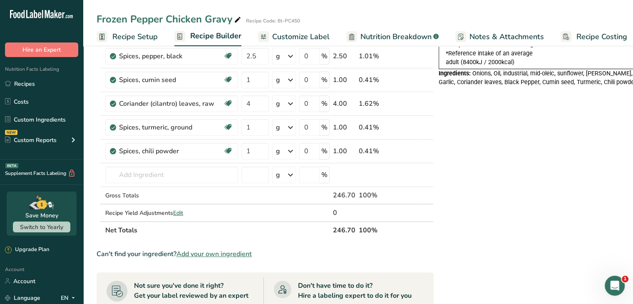
scroll to position [163, 0]
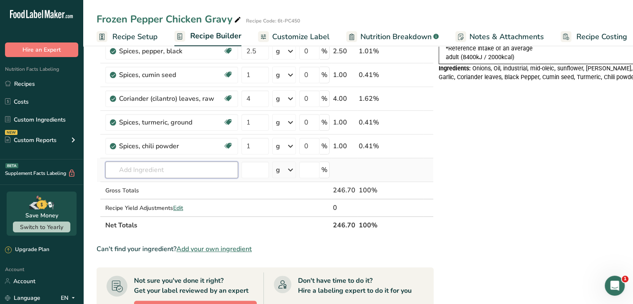
click at [218, 173] on input "text" at bounding box center [171, 170] width 133 height 17
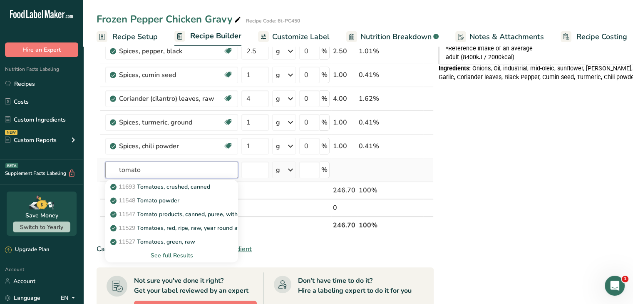
type input "tomato"
click at [184, 255] on div "See full Results" at bounding box center [172, 255] width 120 height 9
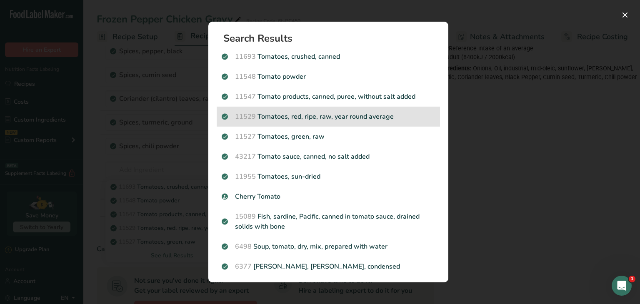
click at [314, 125] on div "11529 Tomatoes, red, ripe, raw, year round average" at bounding box center [328, 117] width 223 height 20
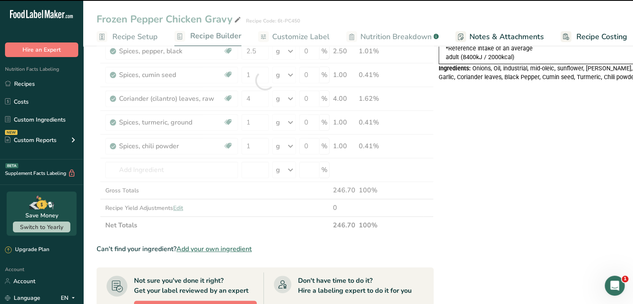
type input "0"
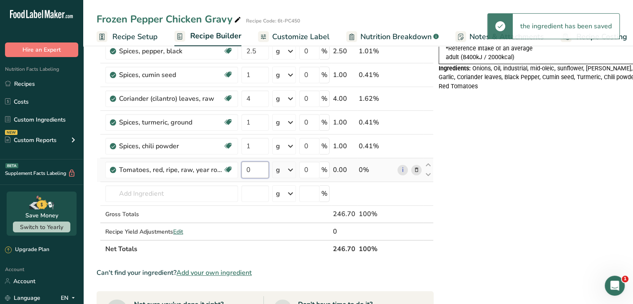
click at [257, 165] on input "0" at bounding box center [255, 170] width 27 height 17
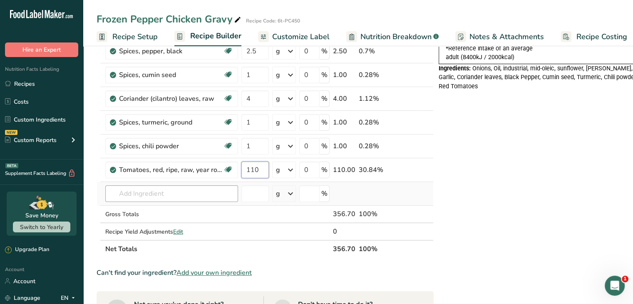
type input "110"
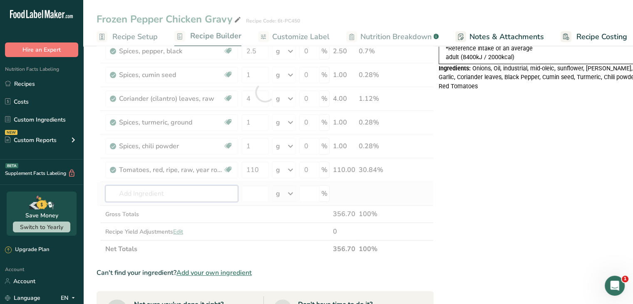
click at [156, 194] on div "Ingredient * Amount * Unit * Waste * .a-a{fill:#347362;}.b-a{fill:#fff;} Grams …" at bounding box center [265, 92] width 337 height 331
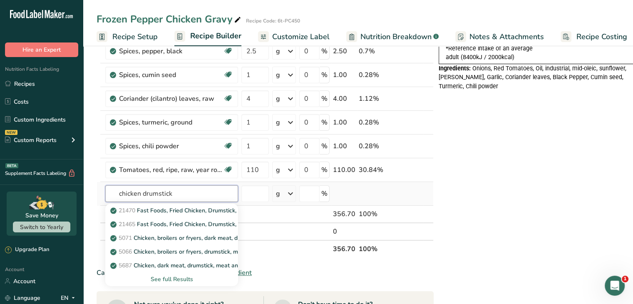
type input "chicken drumstick"
click at [175, 280] on div "See full Results" at bounding box center [172, 279] width 120 height 9
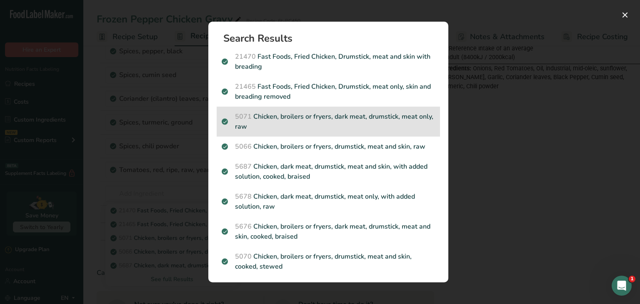
click at [353, 128] on p "5071 Chicken, broilers or fryers, dark meat, drumstick, meat only, raw" at bounding box center [328, 122] width 213 height 20
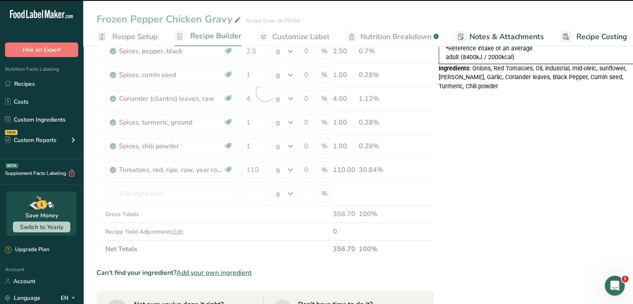
type input "0"
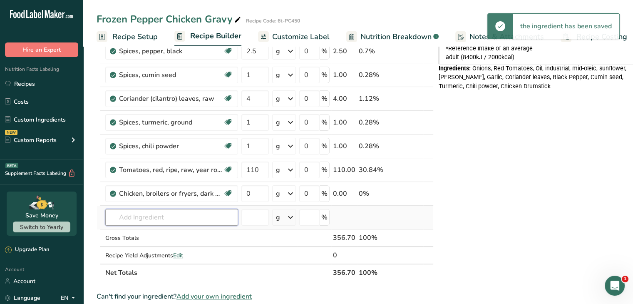
click at [190, 222] on input "text" at bounding box center [171, 217] width 133 height 17
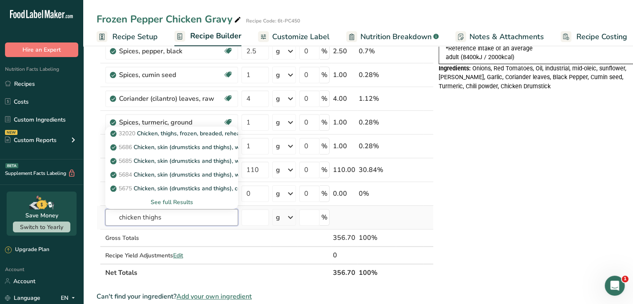
type input "chicken thighs"
click at [178, 199] on div "See full Results" at bounding box center [172, 202] width 120 height 9
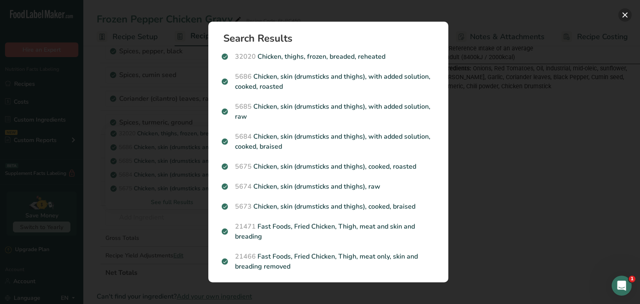
click at [624, 16] on button "Search results modal" at bounding box center [624, 14] width 13 height 13
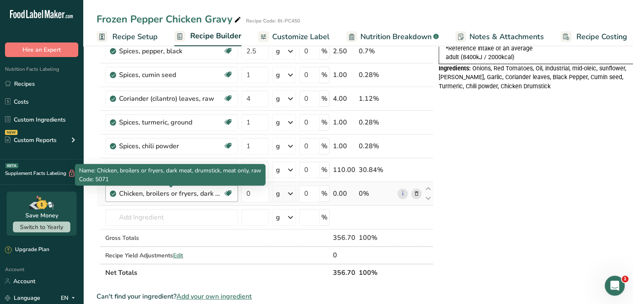
click at [197, 192] on div "Chicken, broilers or fryers, dark meat, drumstick, meat only, raw" at bounding box center [171, 194] width 104 height 10
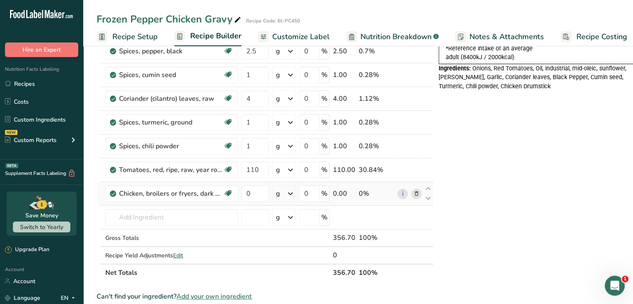
click at [415, 193] on icon at bounding box center [417, 193] width 6 height 9
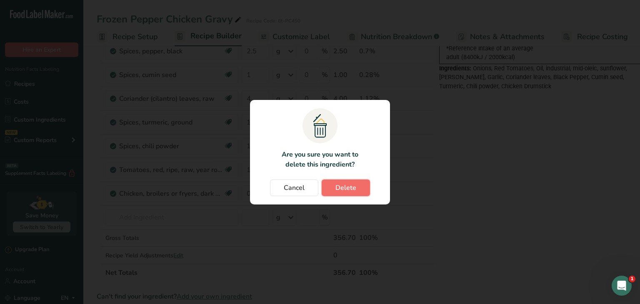
click at [353, 191] on span "Delete" at bounding box center [345, 188] width 21 height 10
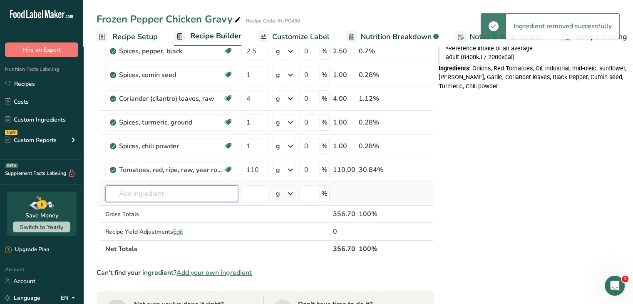
click at [167, 194] on input "text" at bounding box center [171, 193] width 133 height 17
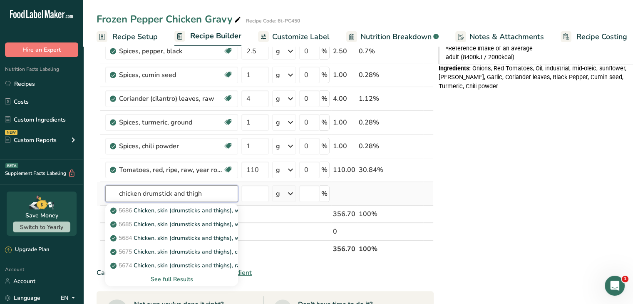
type input "chicken drumstick and thigh"
click at [162, 276] on div "See full Results" at bounding box center [172, 279] width 120 height 9
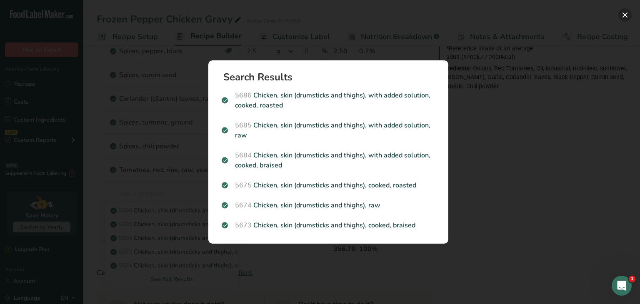
click at [620, 17] on button "Search results modal" at bounding box center [624, 14] width 13 height 13
